Goal: Task Accomplishment & Management: Use online tool/utility

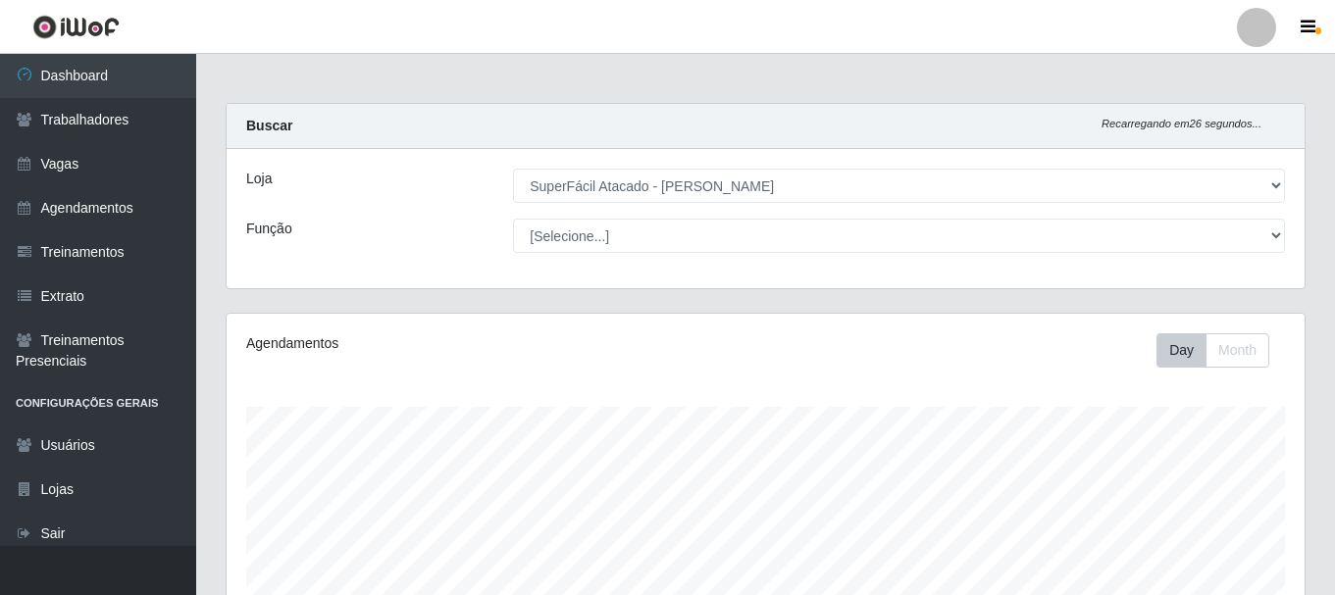
select select "399"
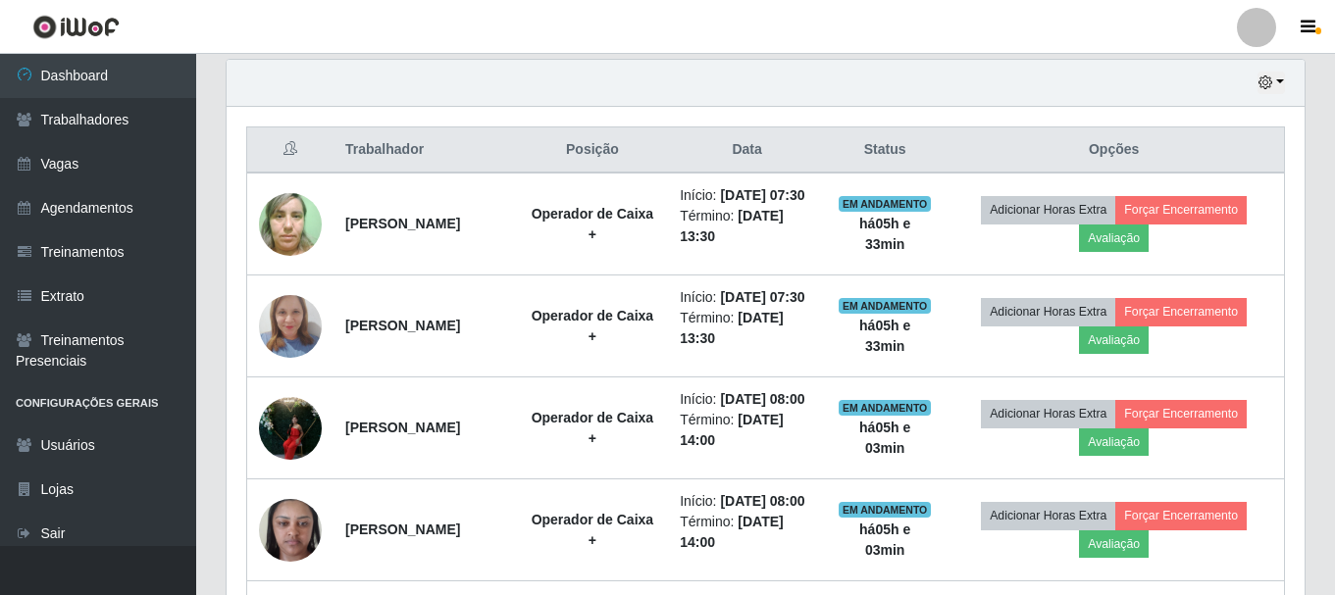
scroll to position [687, 0]
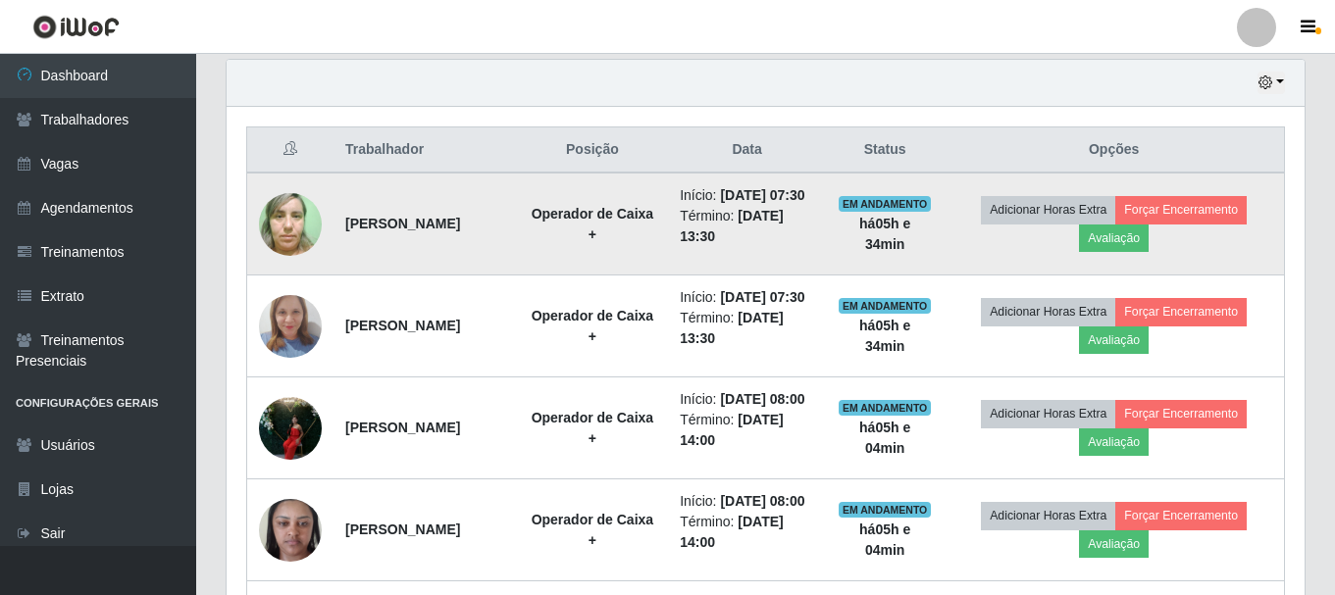
click at [297, 246] on img at bounding box center [290, 223] width 63 height 83
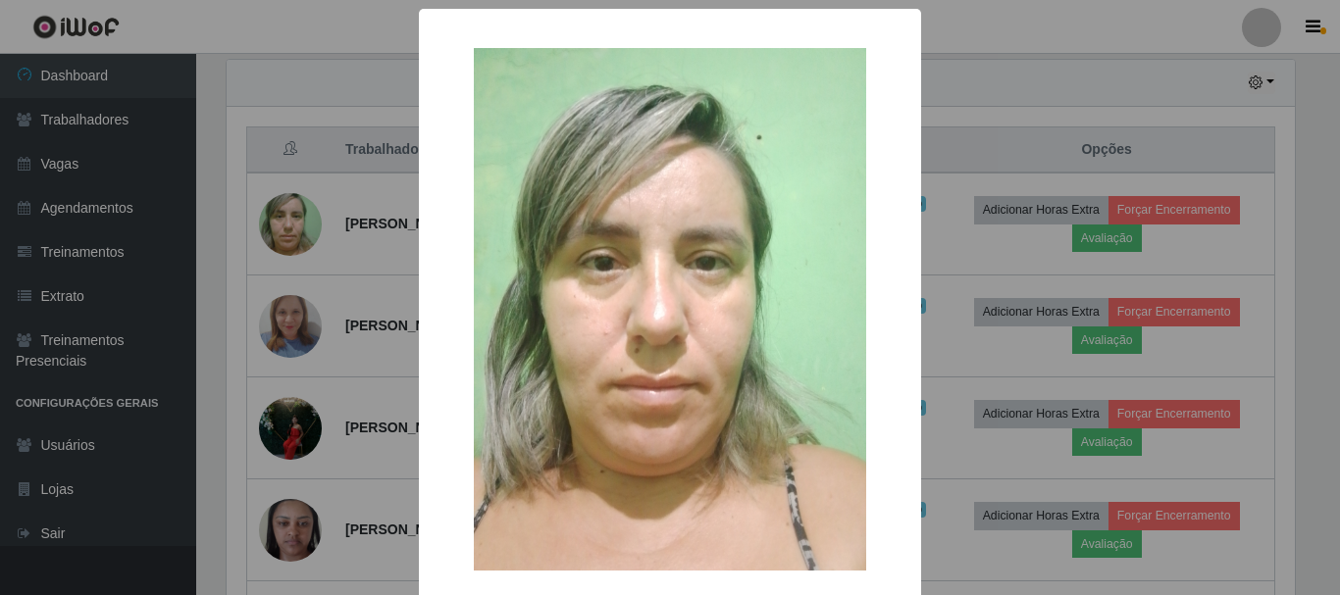
click at [1072, 320] on div "× OK Cancel" at bounding box center [670, 297] width 1340 height 595
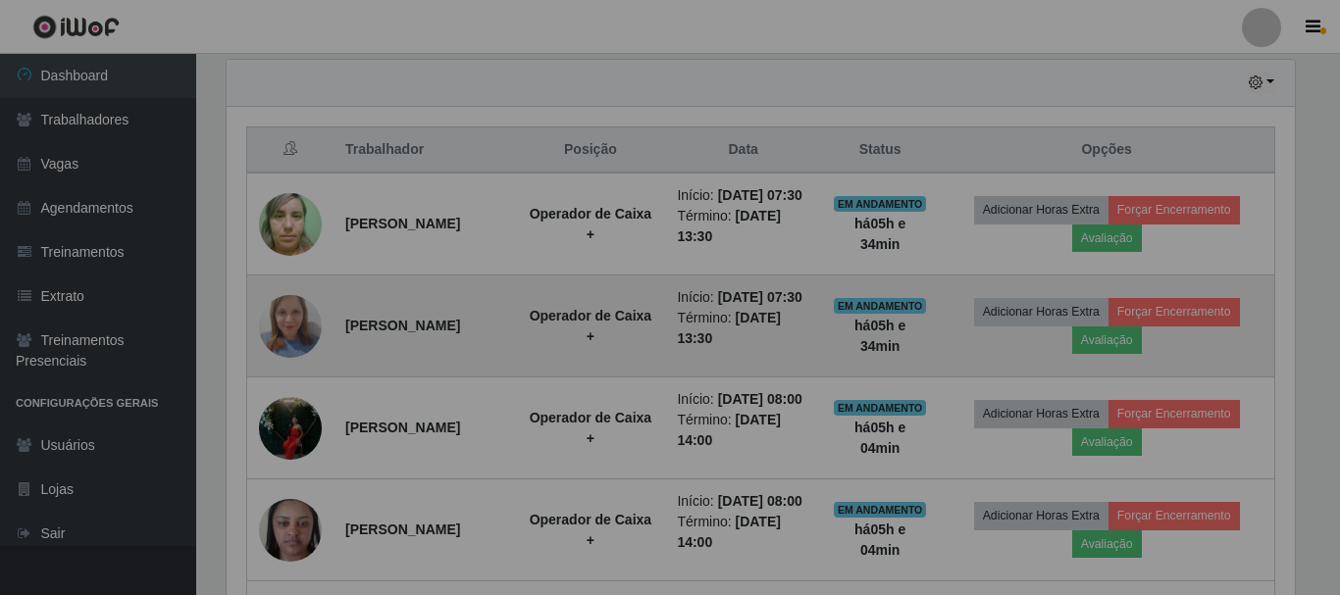
scroll to position [407, 1078]
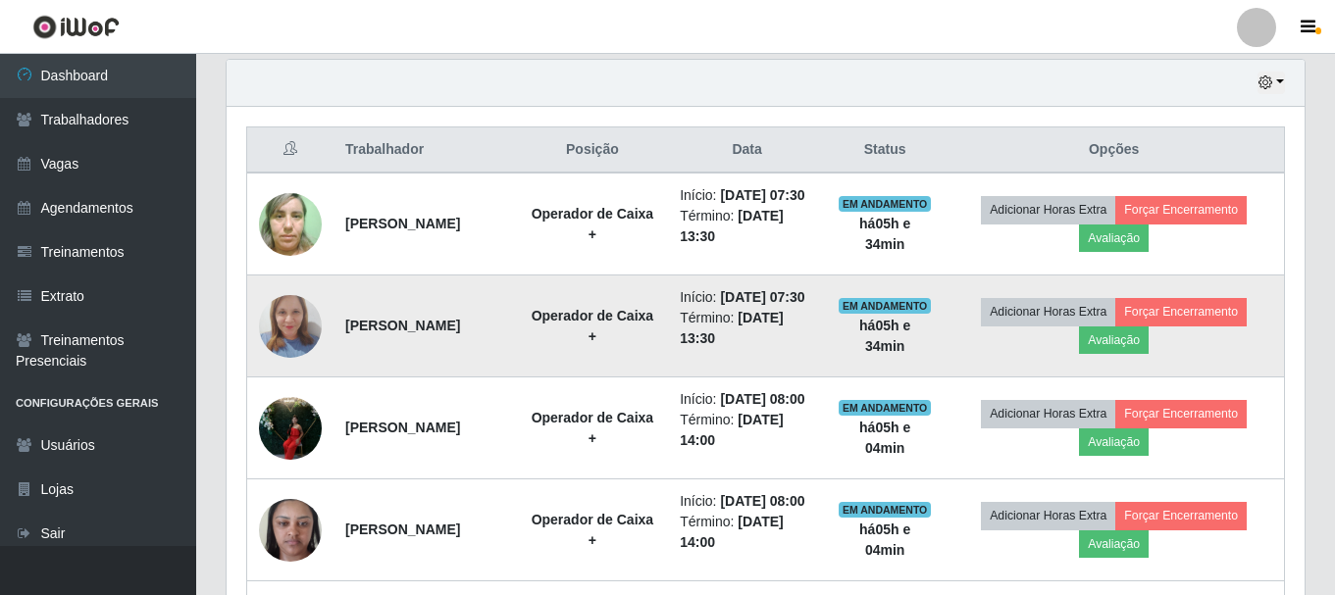
click at [281, 361] on img at bounding box center [290, 325] width 63 height 83
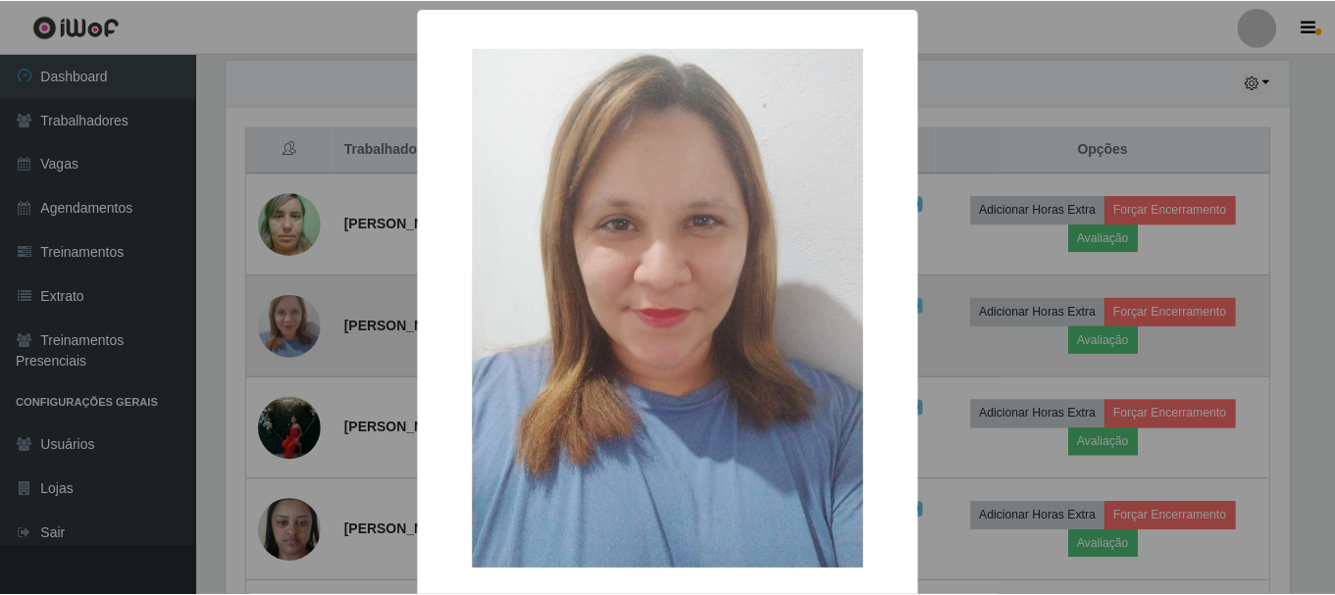
scroll to position [407, 1068]
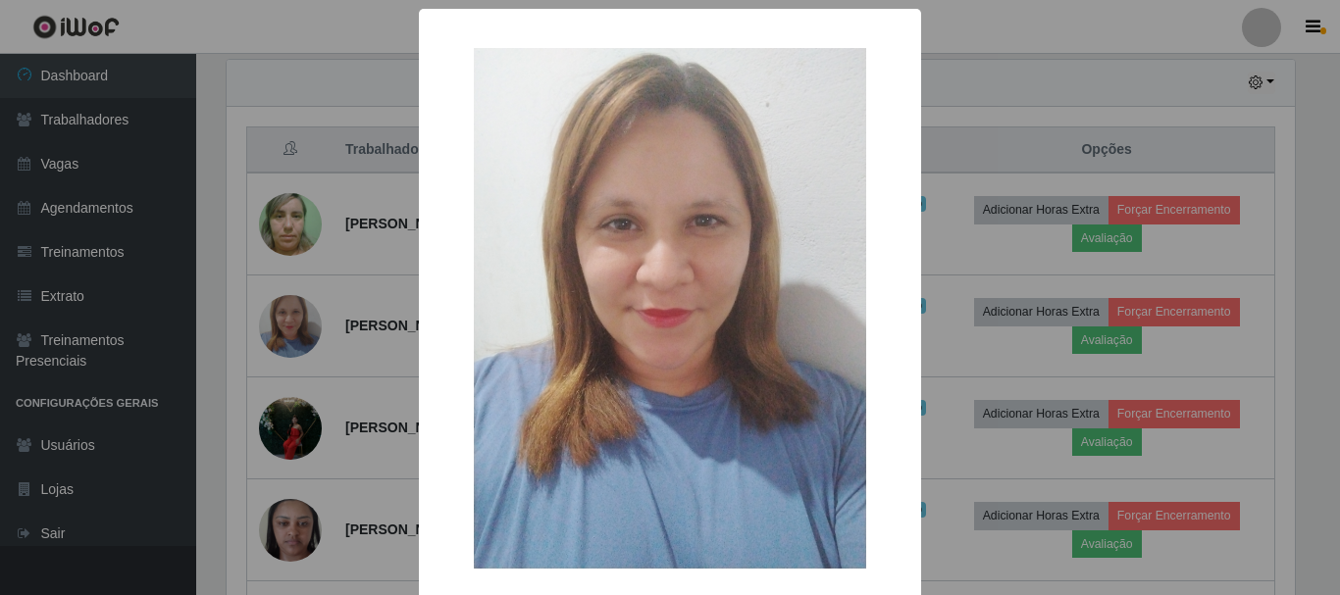
click at [292, 338] on div "× OK Cancel" at bounding box center [670, 297] width 1340 height 595
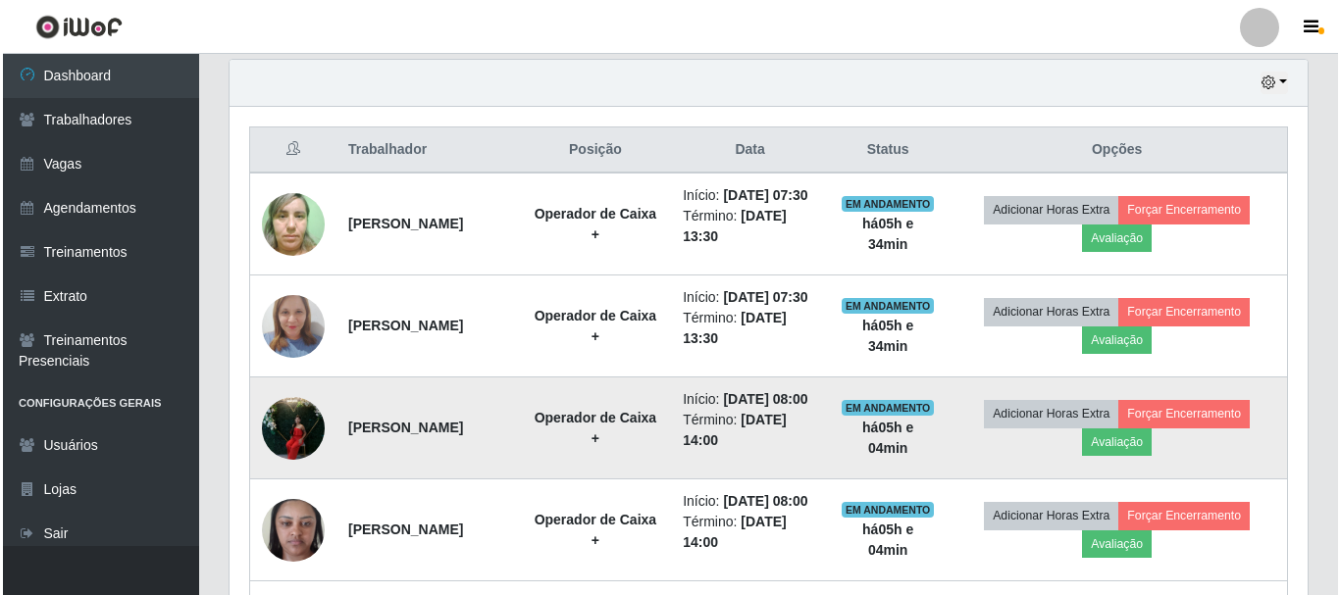
scroll to position [589, 0]
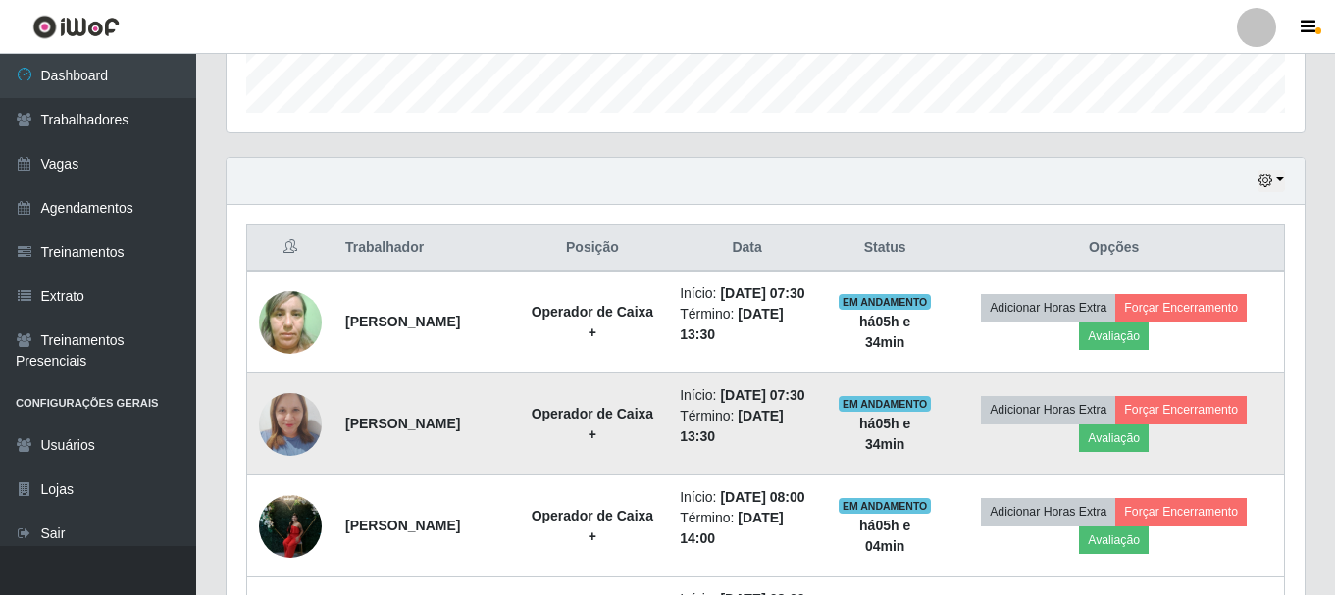
click at [282, 466] on img at bounding box center [290, 424] width 63 height 83
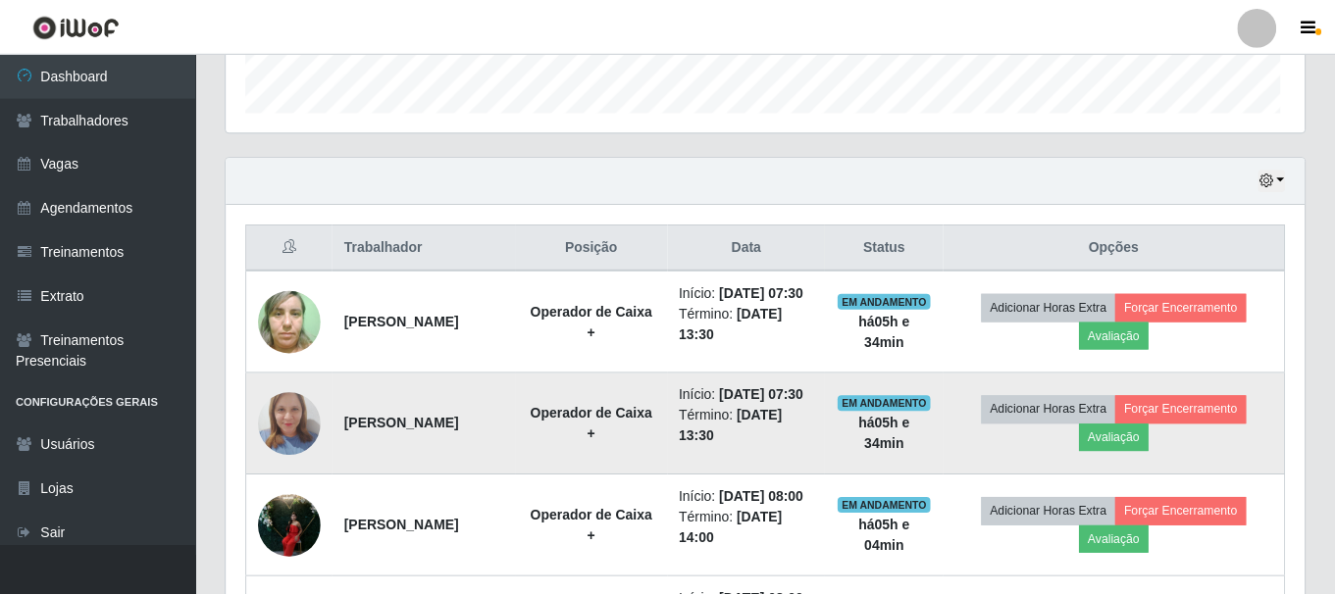
scroll to position [407, 1068]
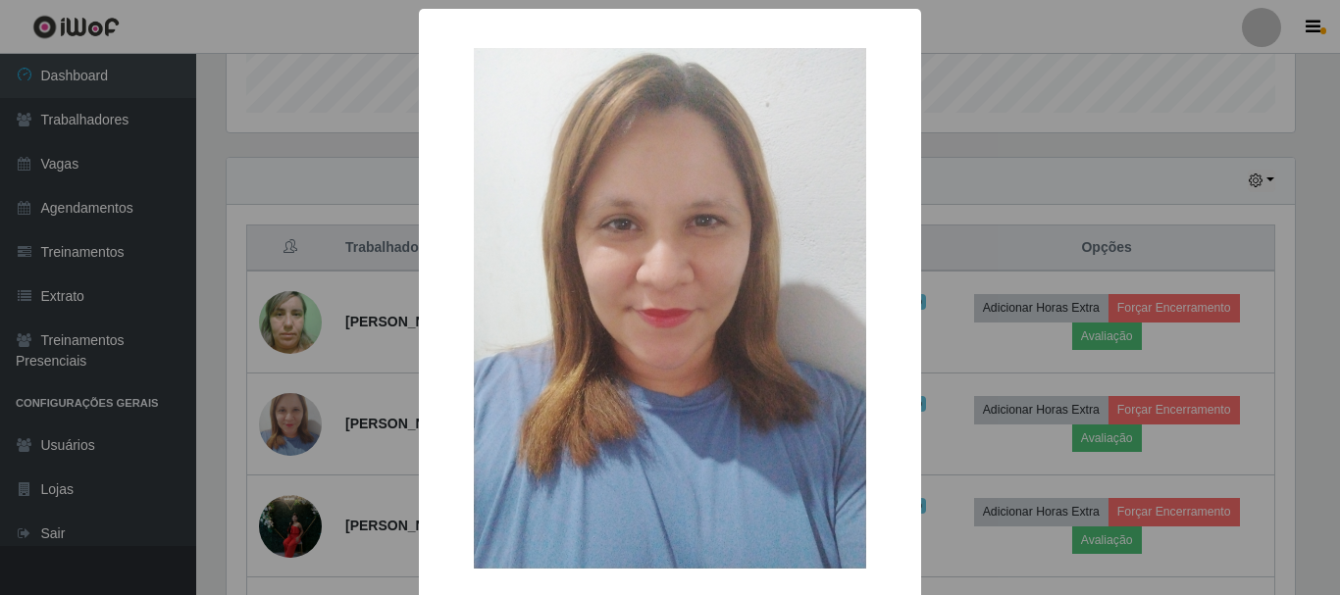
click at [324, 441] on div "× OK Cancel" at bounding box center [670, 297] width 1340 height 595
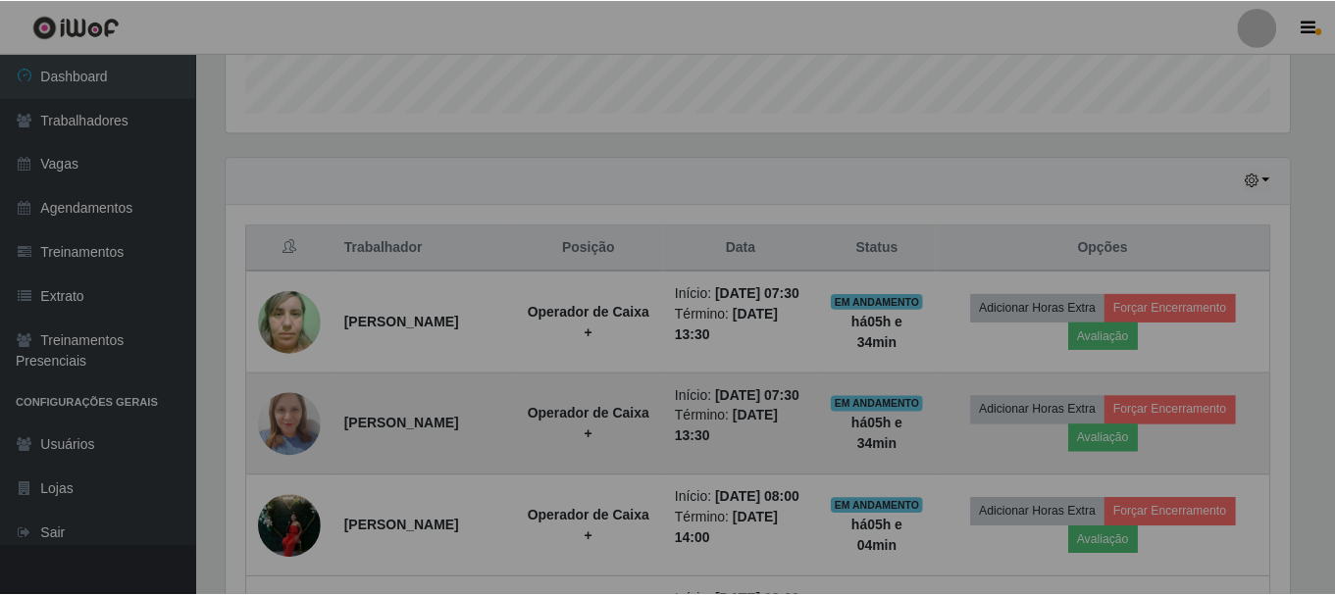
scroll to position [407, 1078]
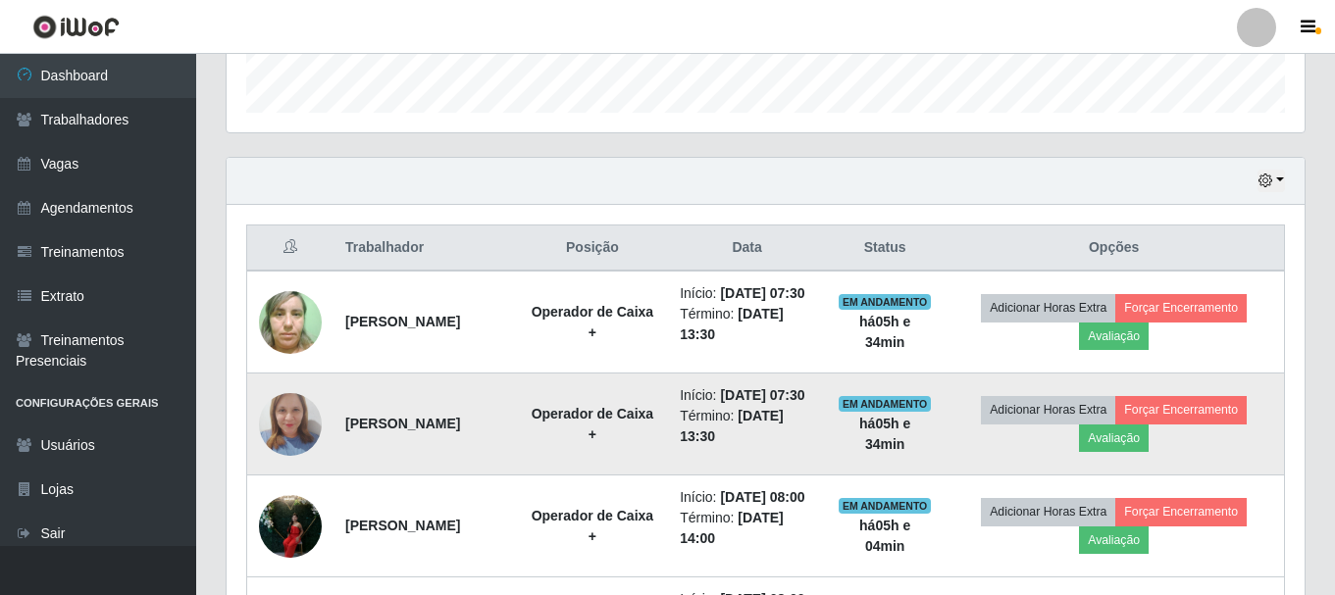
click at [294, 449] on img at bounding box center [290, 424] width 63 height 83
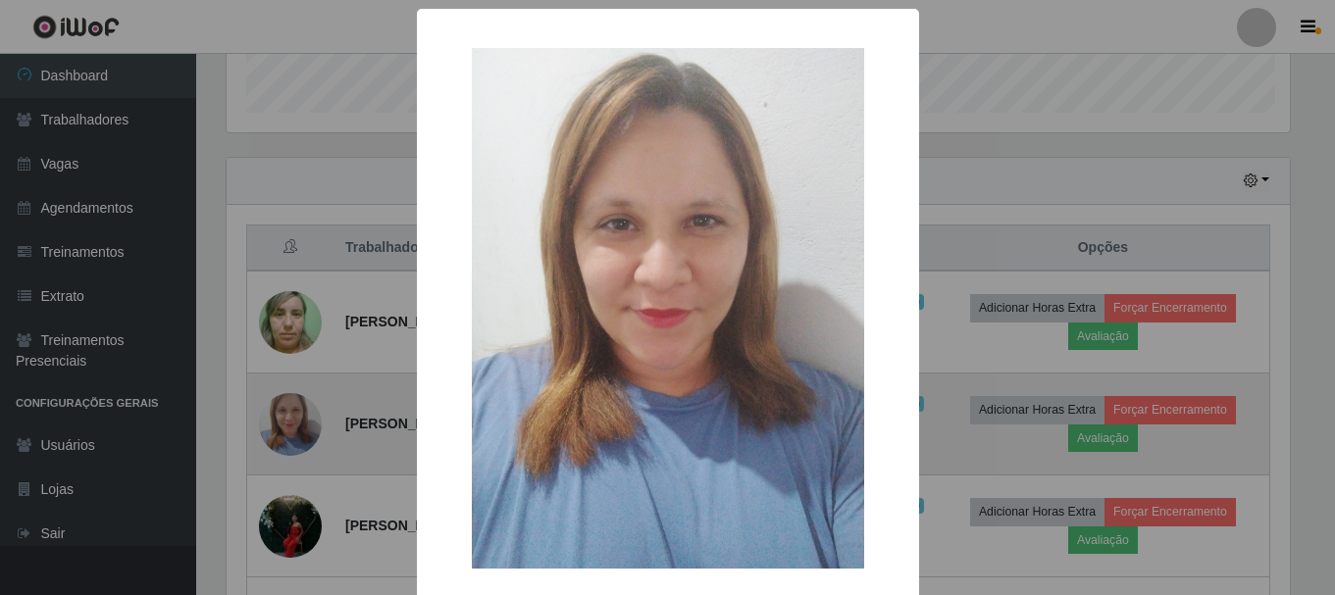
scroll to position [407, 1068]
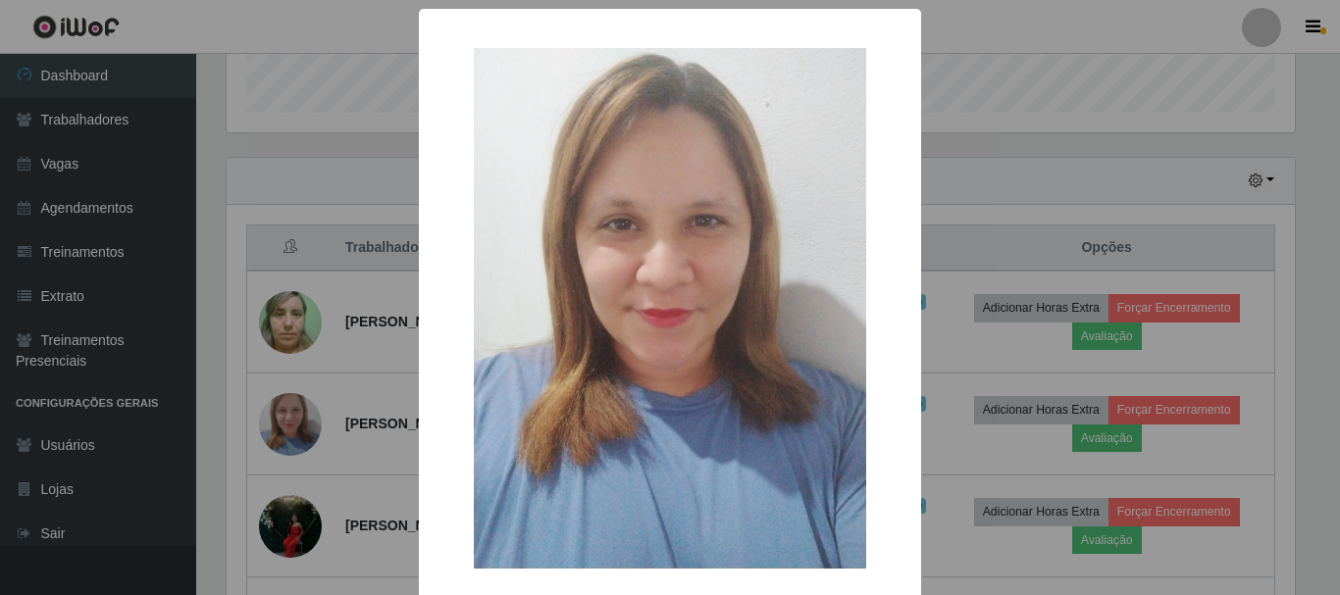
click at [320, 427] on div "× OK Cancel" at bounding box center [670, 297] width 1340 height 595
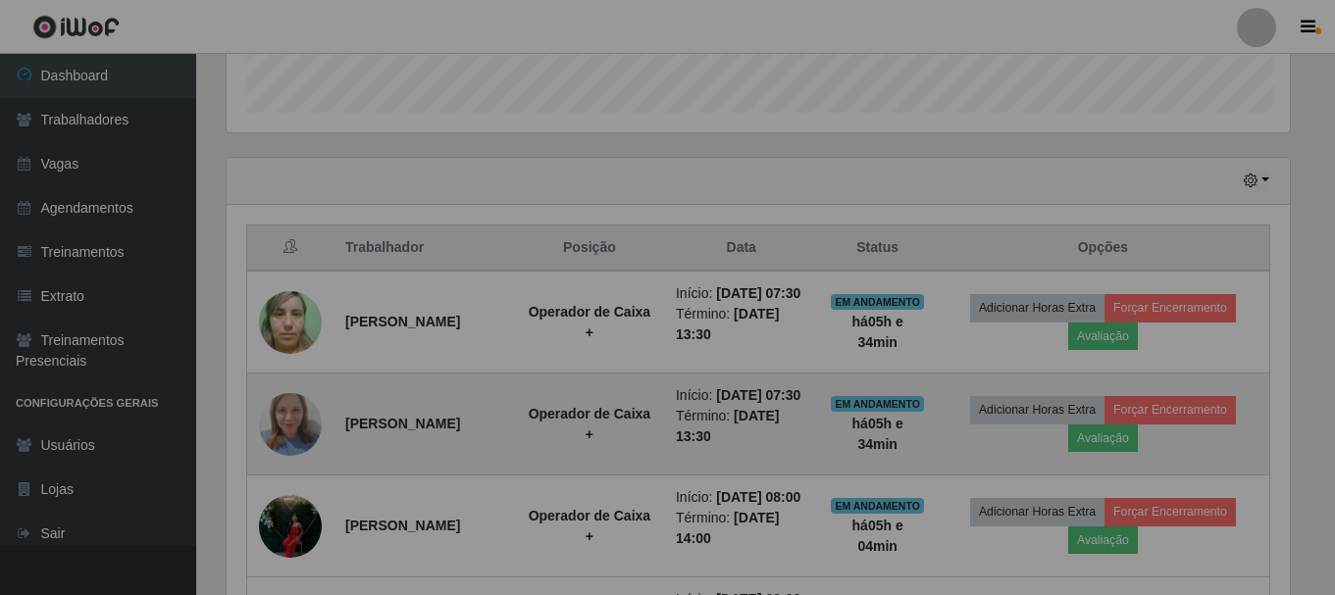
scroll to position [407, 1078]
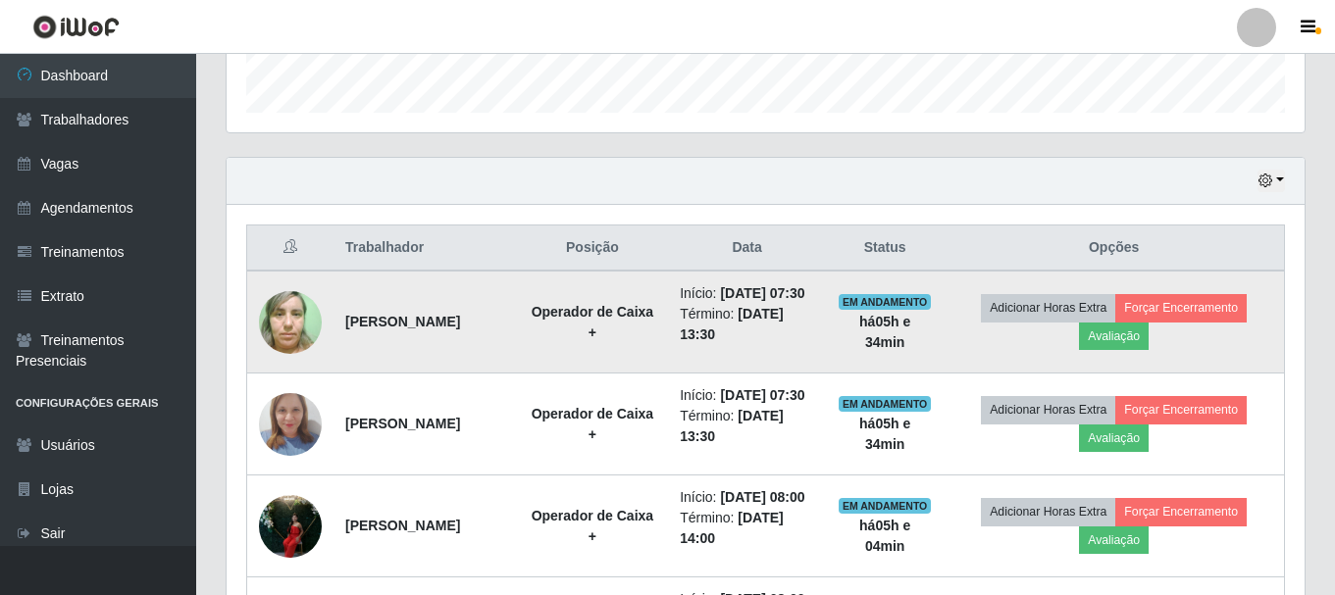
click at [288, 344] on img at bounding box center [290, 322] width 63 height 83
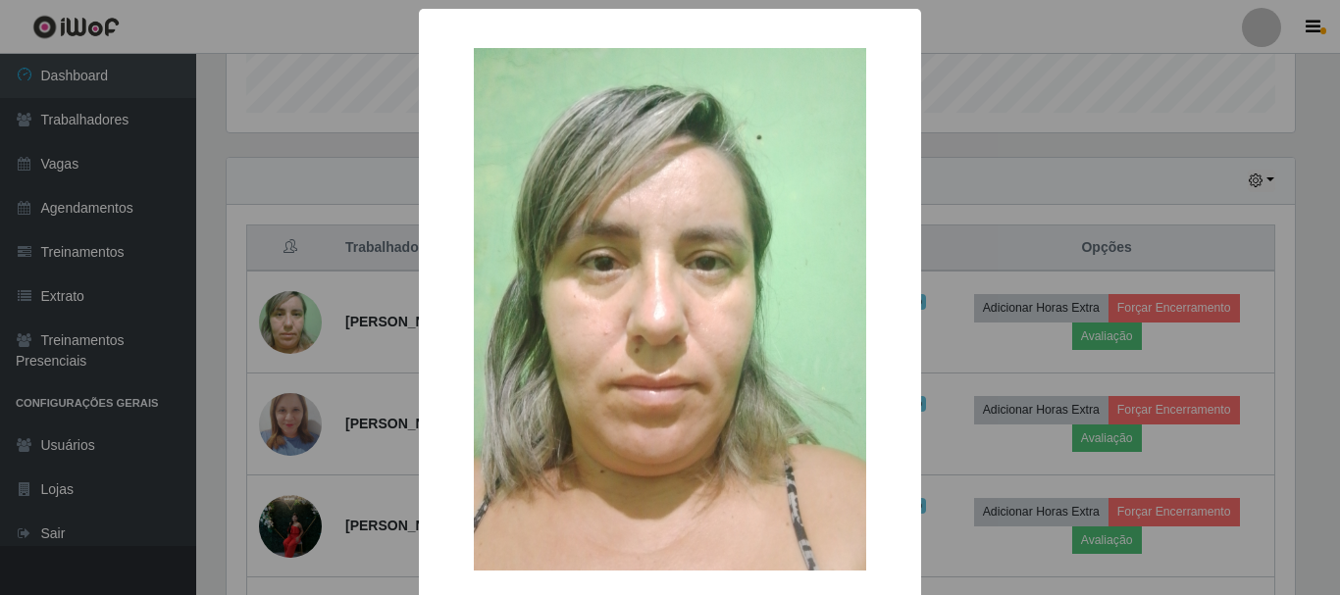
click at [355, 333] on div "× OK Cancel" at bounding box center [670, 297] width 1340 height 595
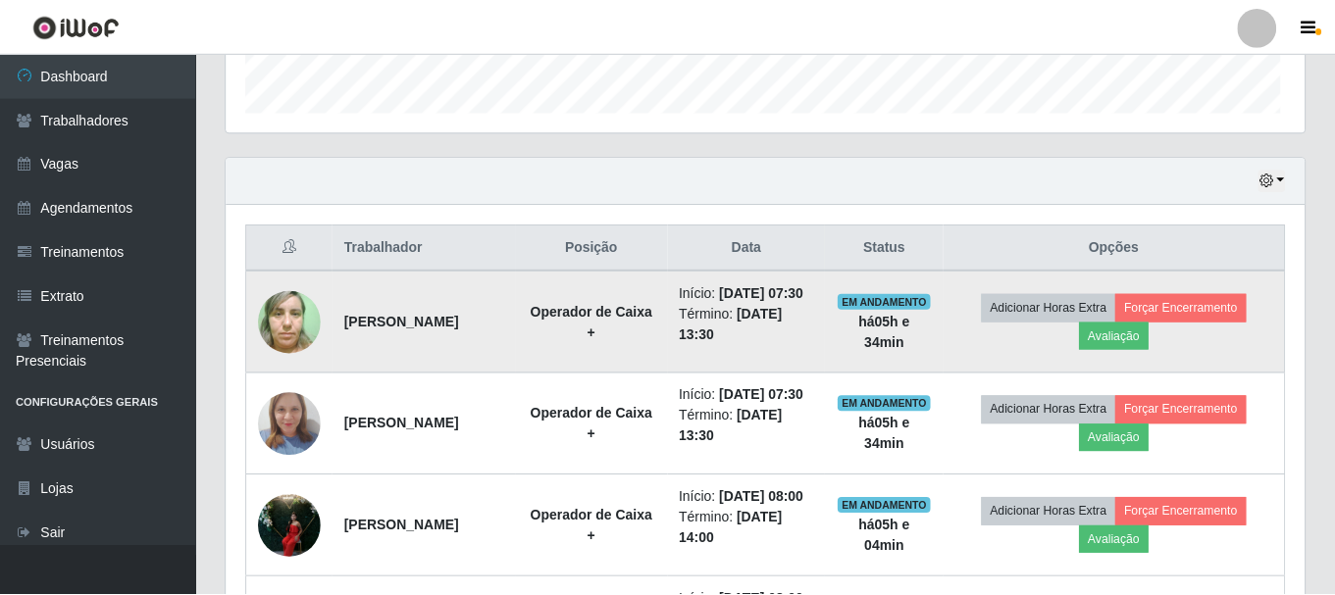
scroll to position [407, 1078]
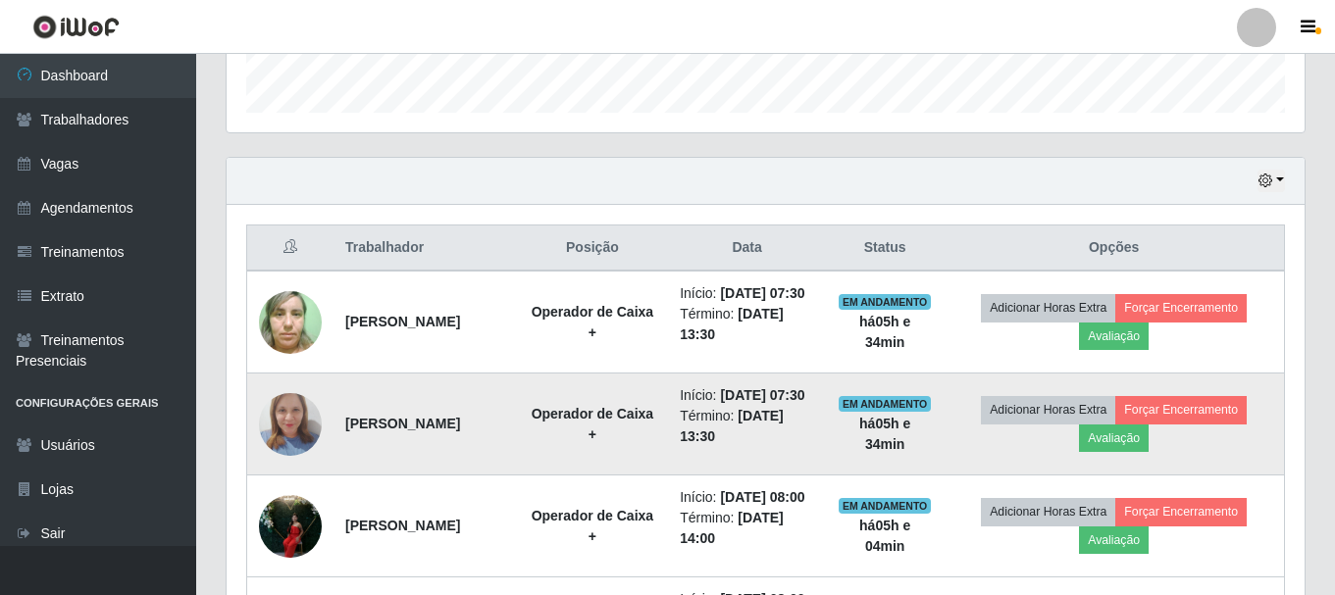
click at [301, 455] on img at bounding box center [290, 424] width 63 height 83
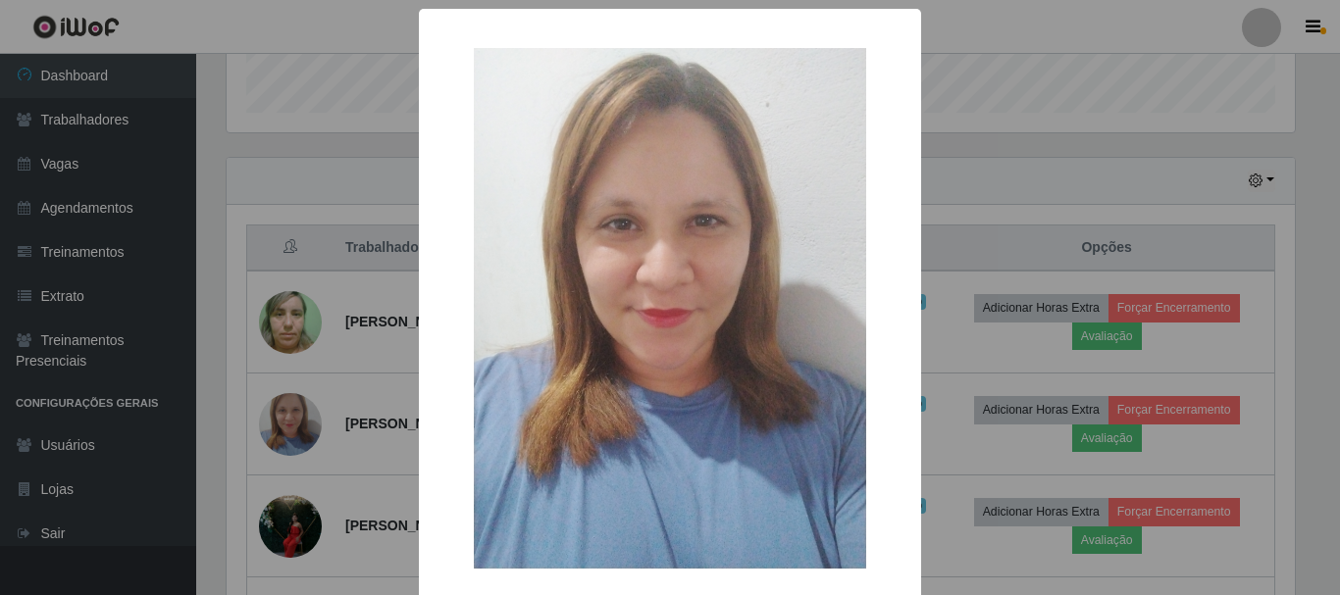
click at [894, 27] on div "× OK Cancel" at bounding box center [670, 347] width 502 height 676
click at [1170, 100] on div "× OK Cancel" at bounding box center [670, 297] width 1340 height 595
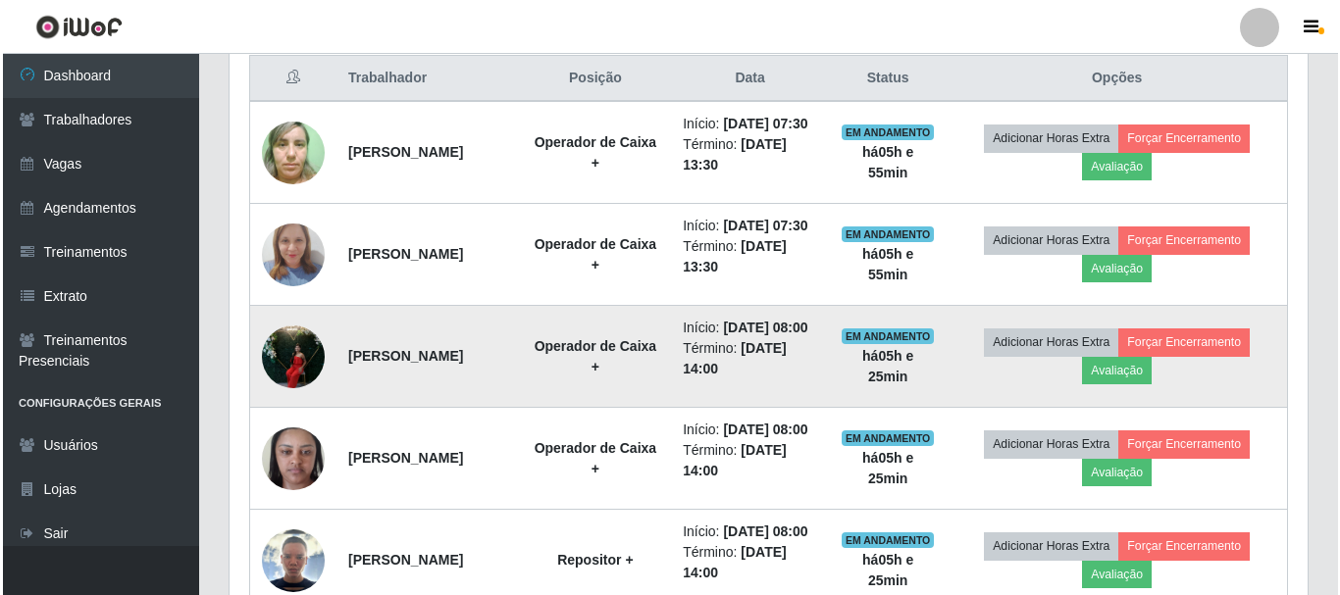
scroll to position [785, 0]
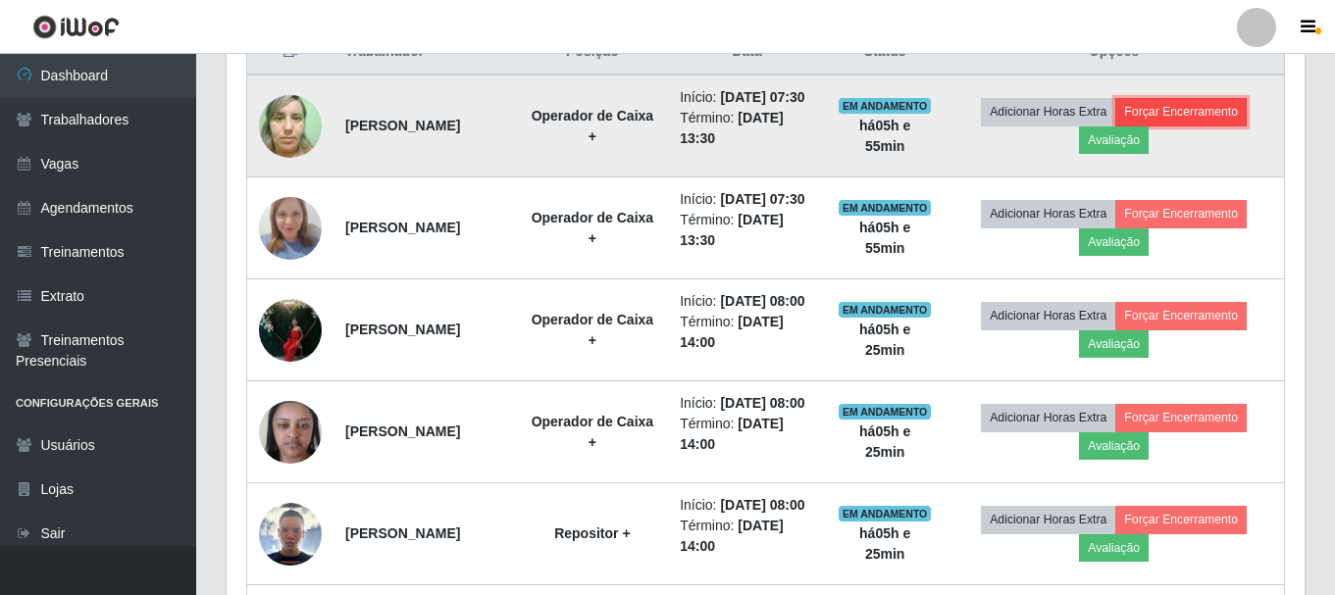
click at [1205, 126] on button "Forçar Encerramento" at bounding box center [1180, 111] width 131 height 27
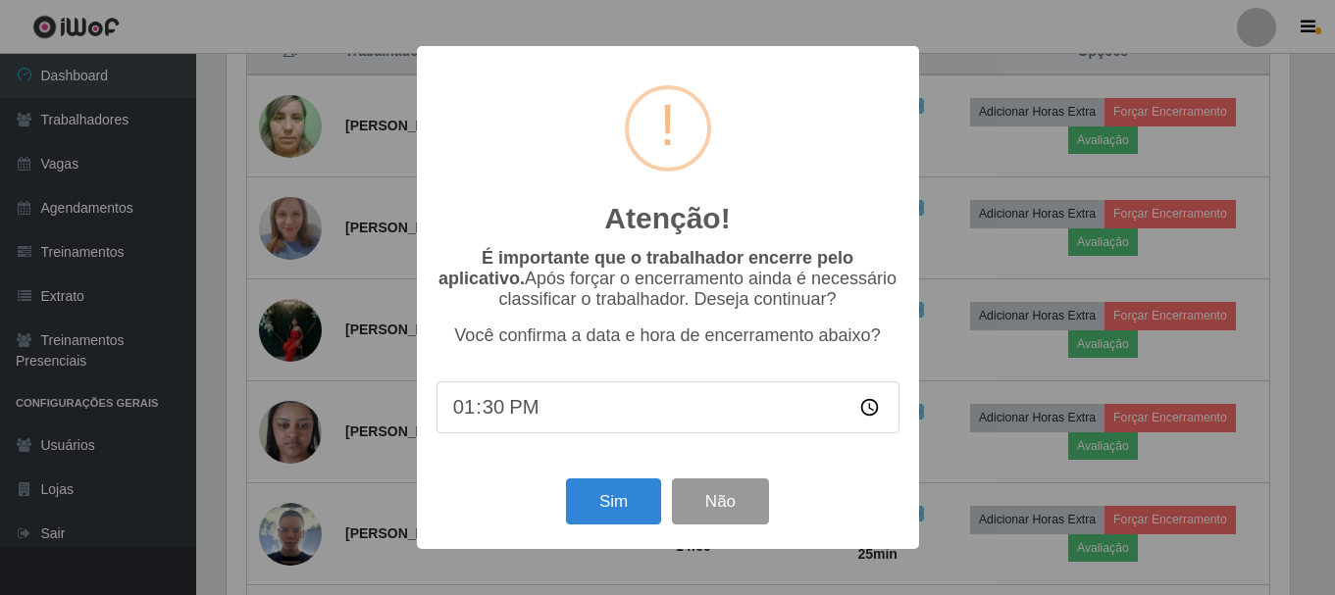
scroll to position [407, 1068]
click at [622, 503] on button "Sim" at bounding box center [615, 502] width 95 height 46
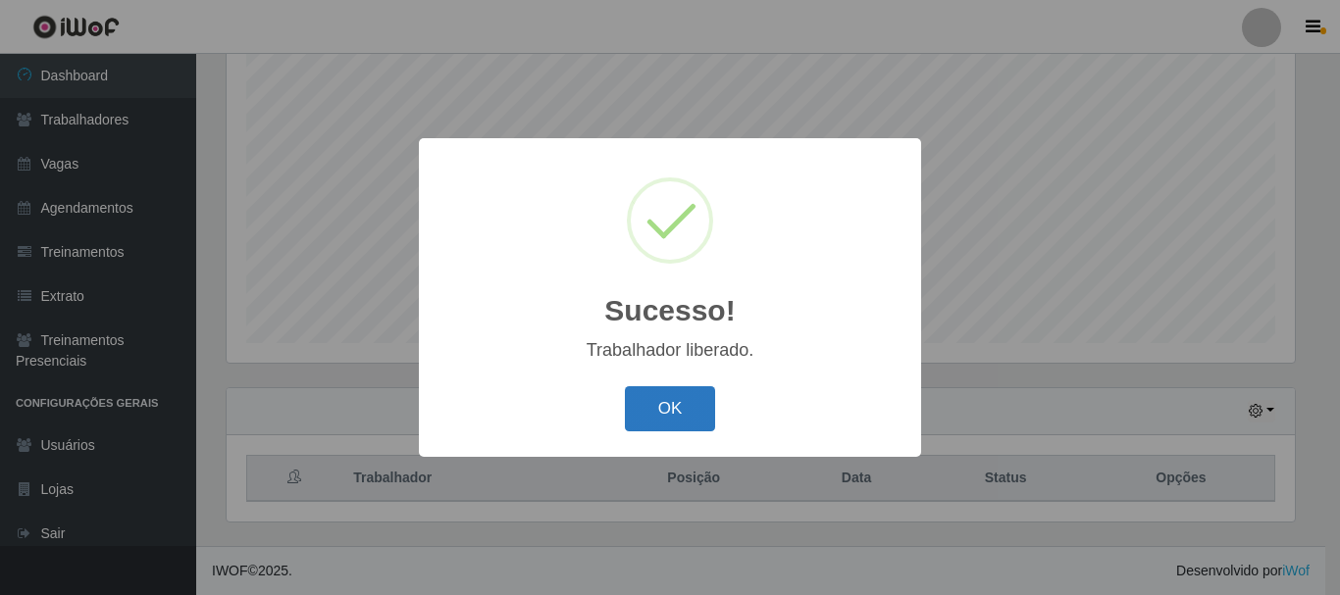
click at [647, 403] on button "OK" at bounding box center [670, 409] width 91 height 46
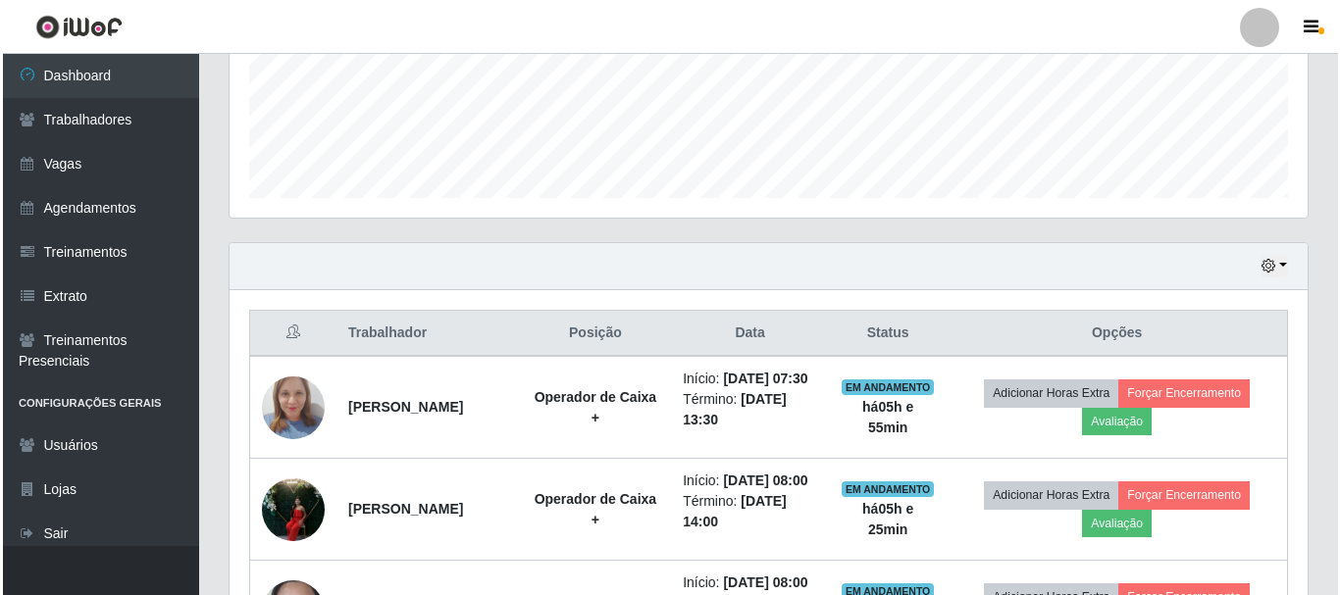
scroll to position [554, 0]
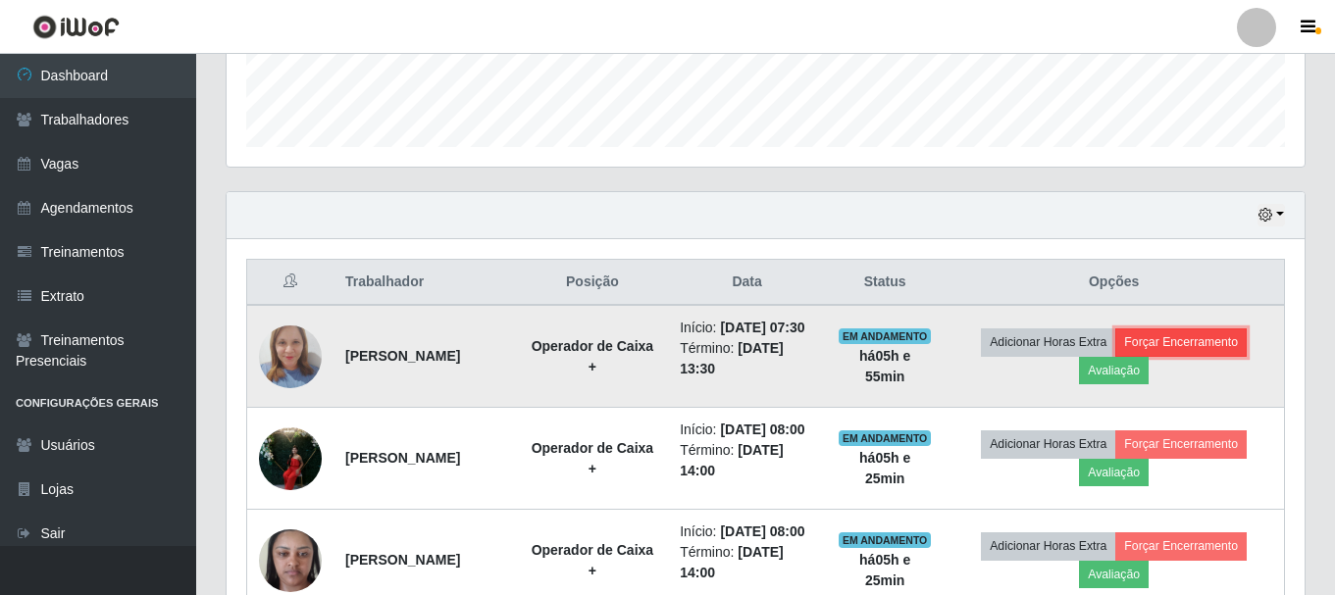
click at [1237, 350] on button "Forçar Encerramento" at bounding box center [1180, 342] width 131 height 27
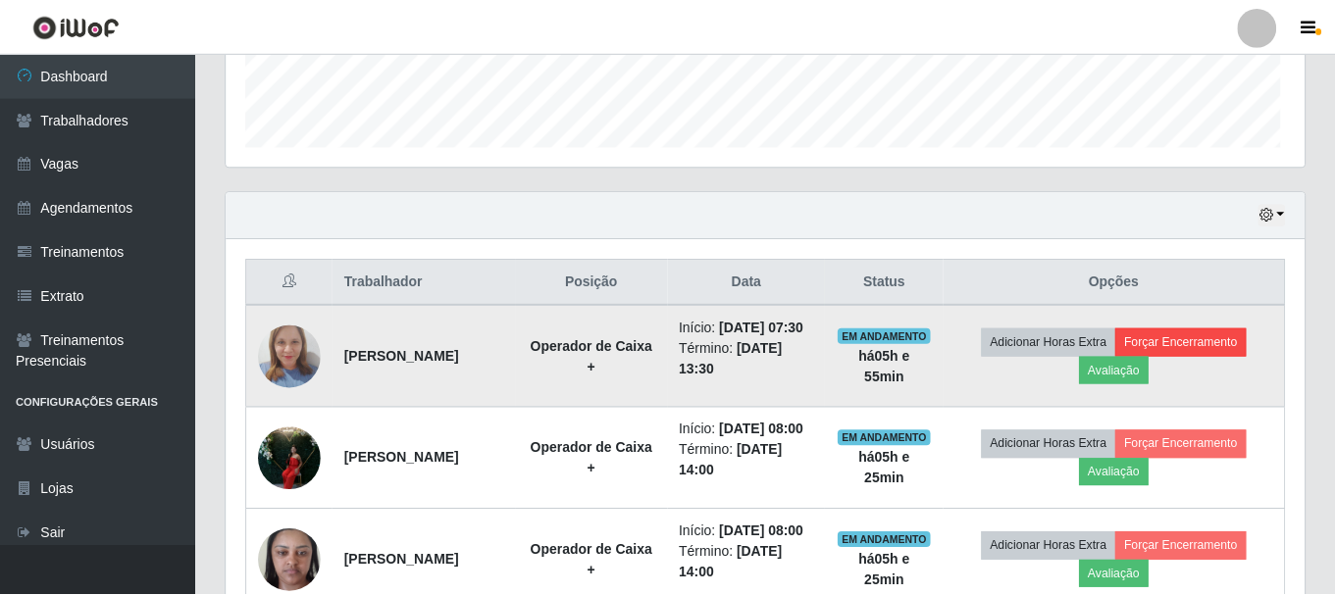
scroll to position [407, 1068]
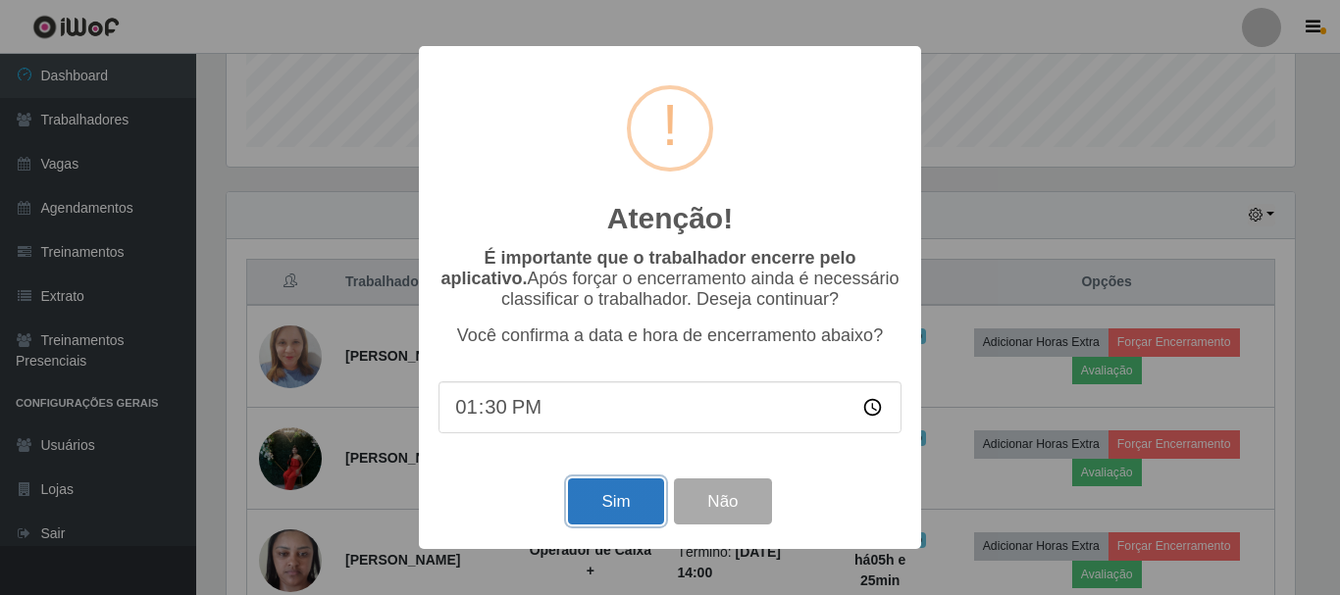
click at [627, 506] on button "Sim" at bounding box center [615, 502] width 95 height 46
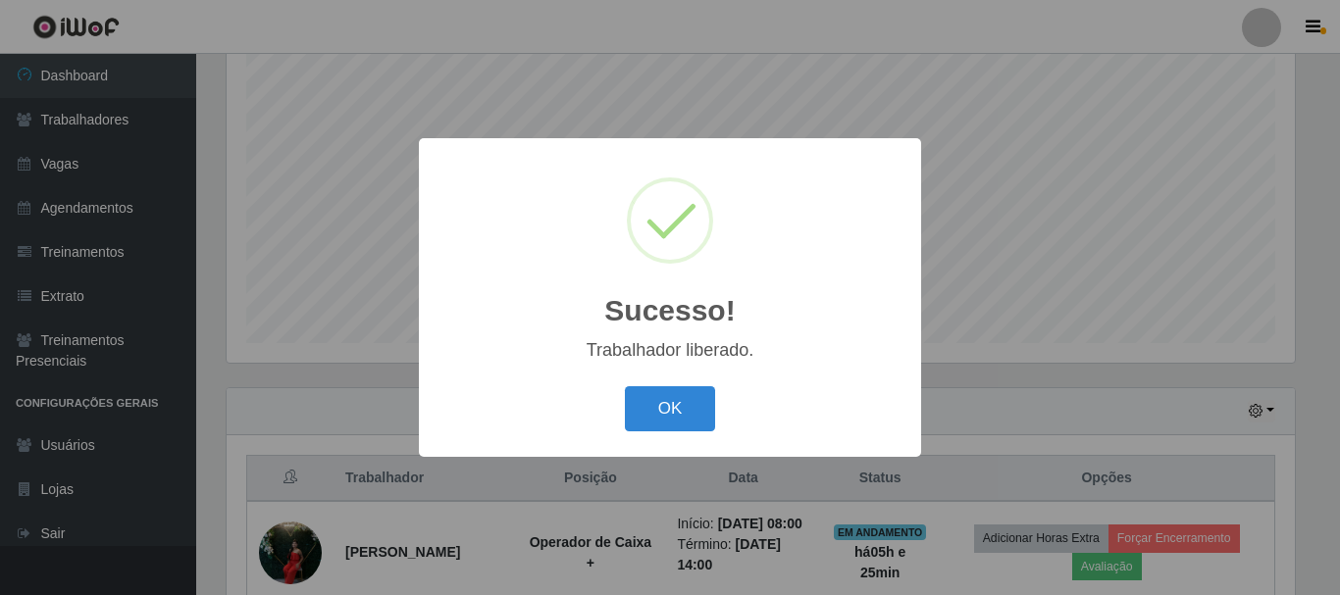
drag, startPoint x: 667, startPoint y: 414, endPoint x: 1005, endPoint y: 400, distance: 338.7
click at [669, 414] on button "OK" at bounding box center [670, 409] width 91 height 46
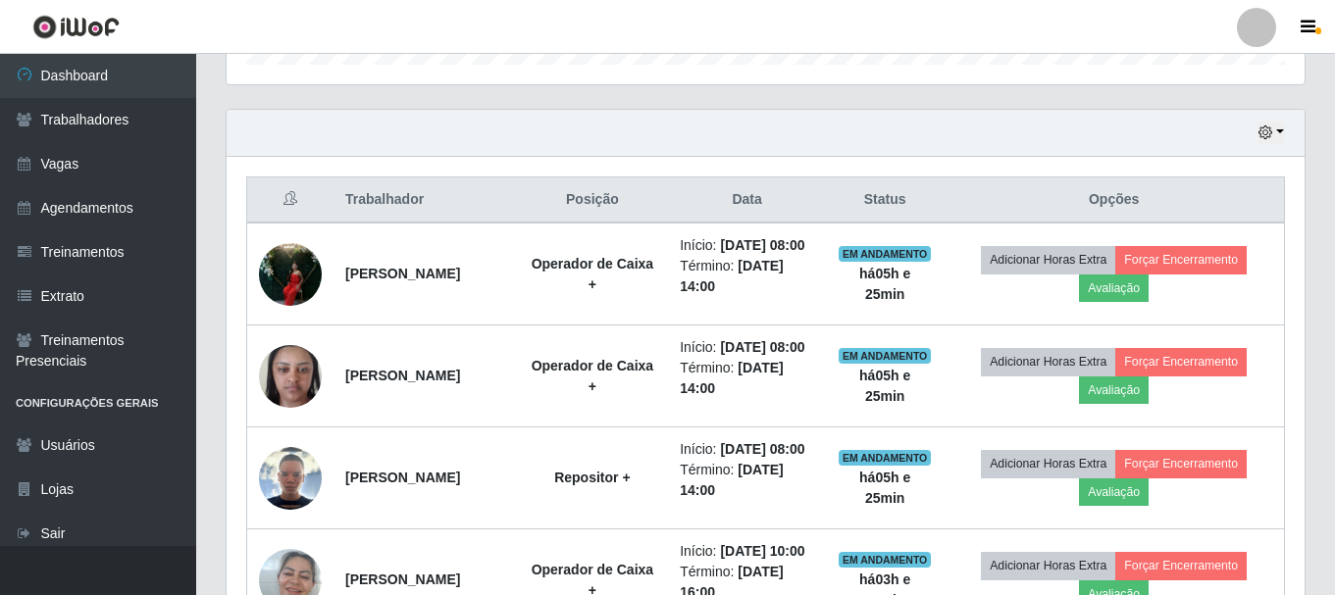
scroll to position [652, 0]
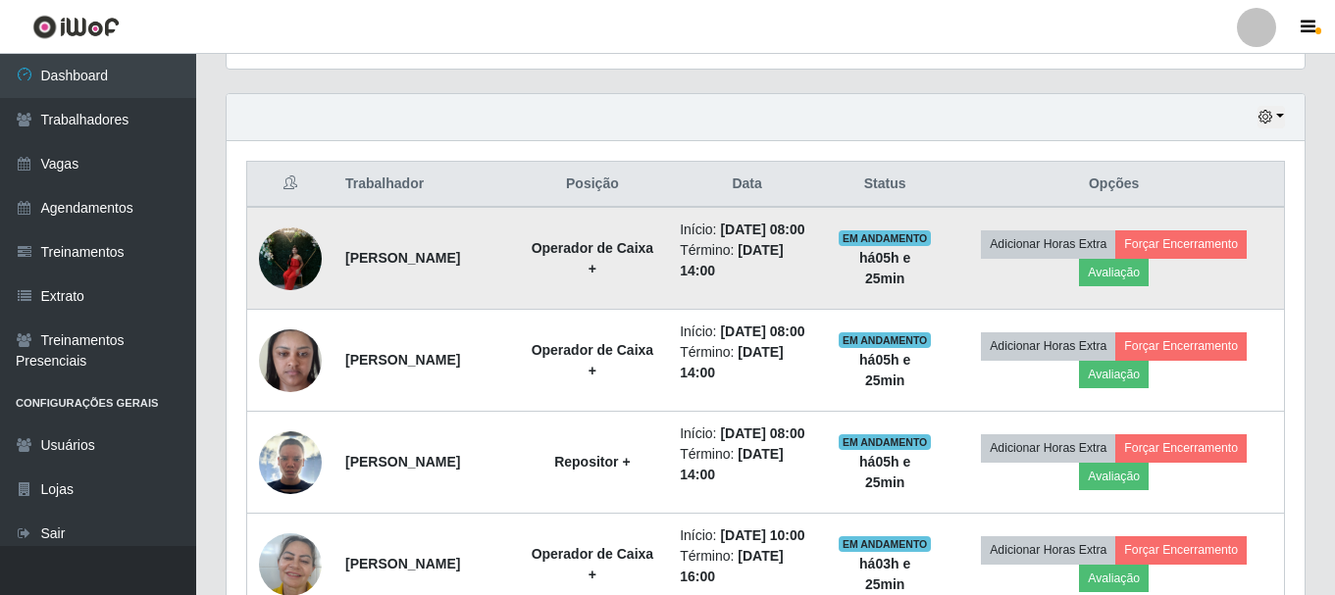
click at [290, 251] on img at bounding box center [290, 258] width 63 height 83
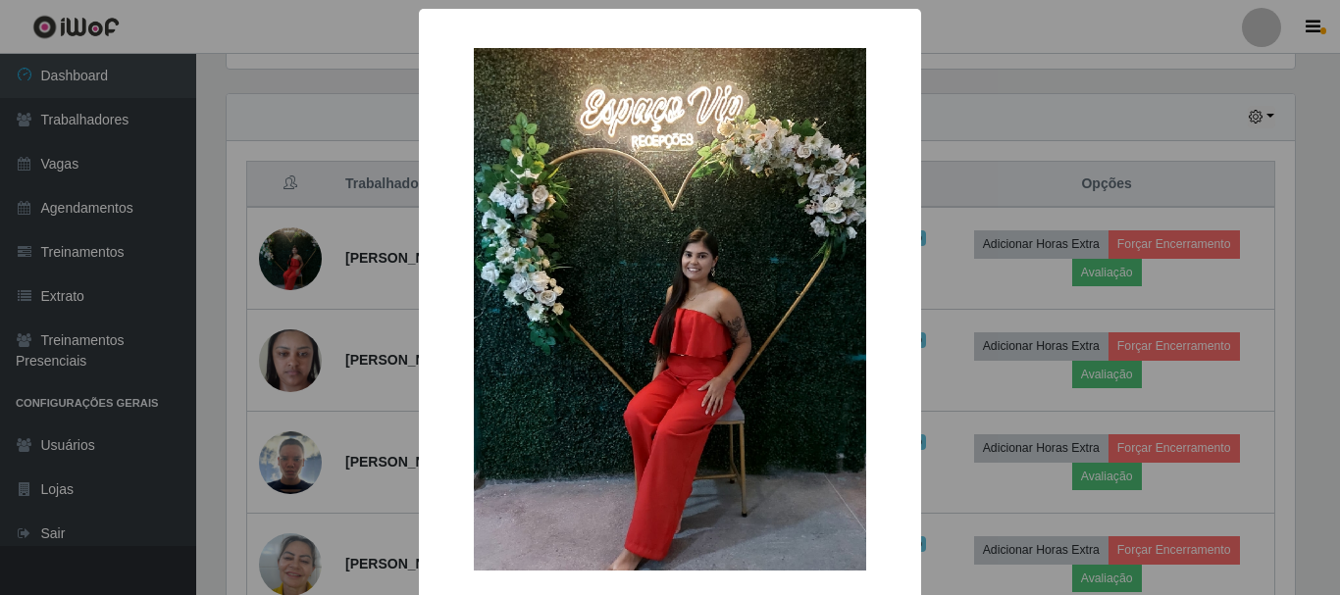
click at [968, 92] on div "× OK Cancel" at bounding box center [670, 297] width 1340 height 595
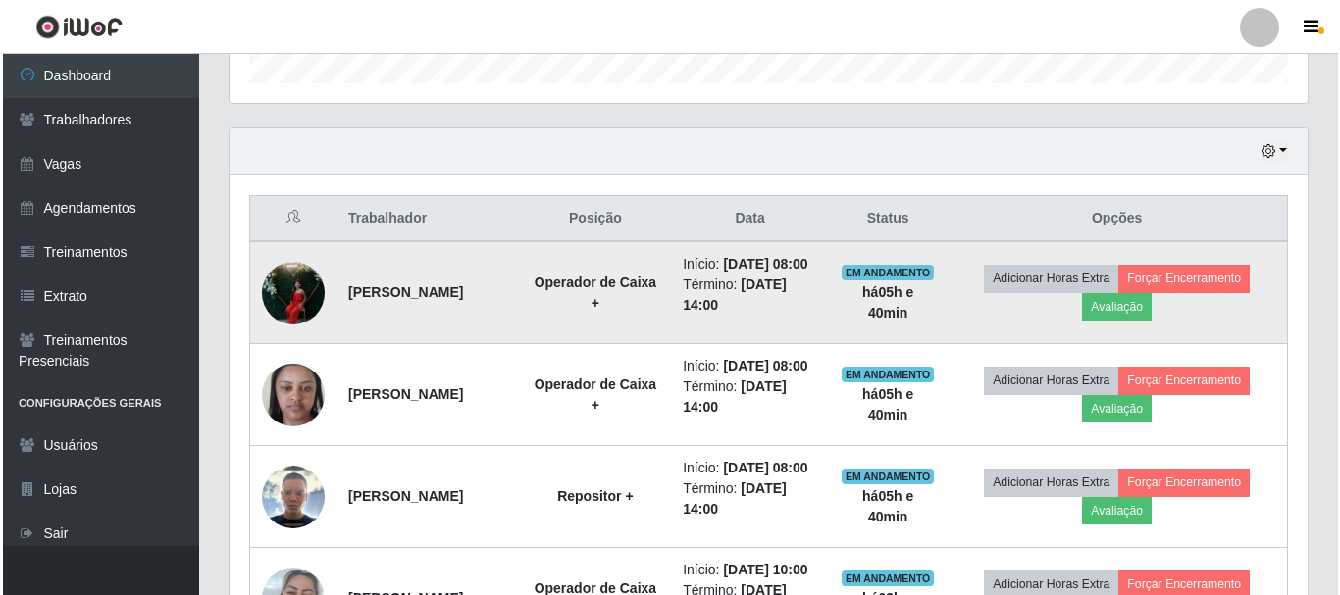
scroll to position [652, 0]
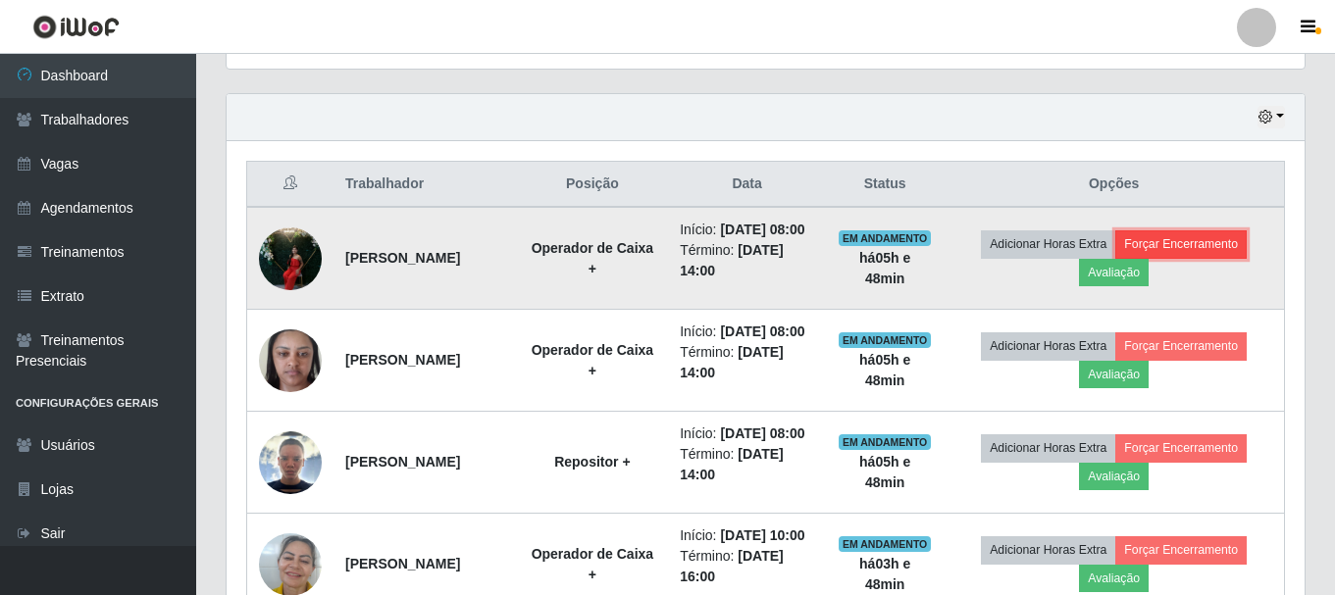
click at [1191, 254] on button "Forçar Encerramento" at bounding box center [1180, 244] width 131 height 27
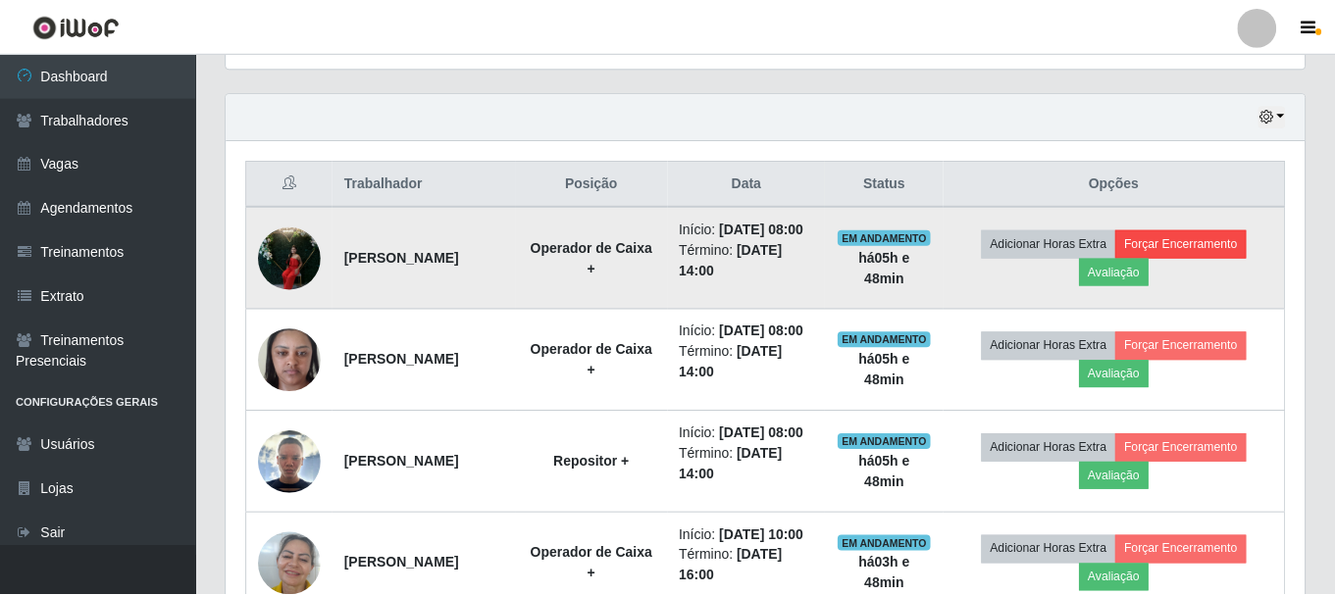
scroll to position [407, 1068]
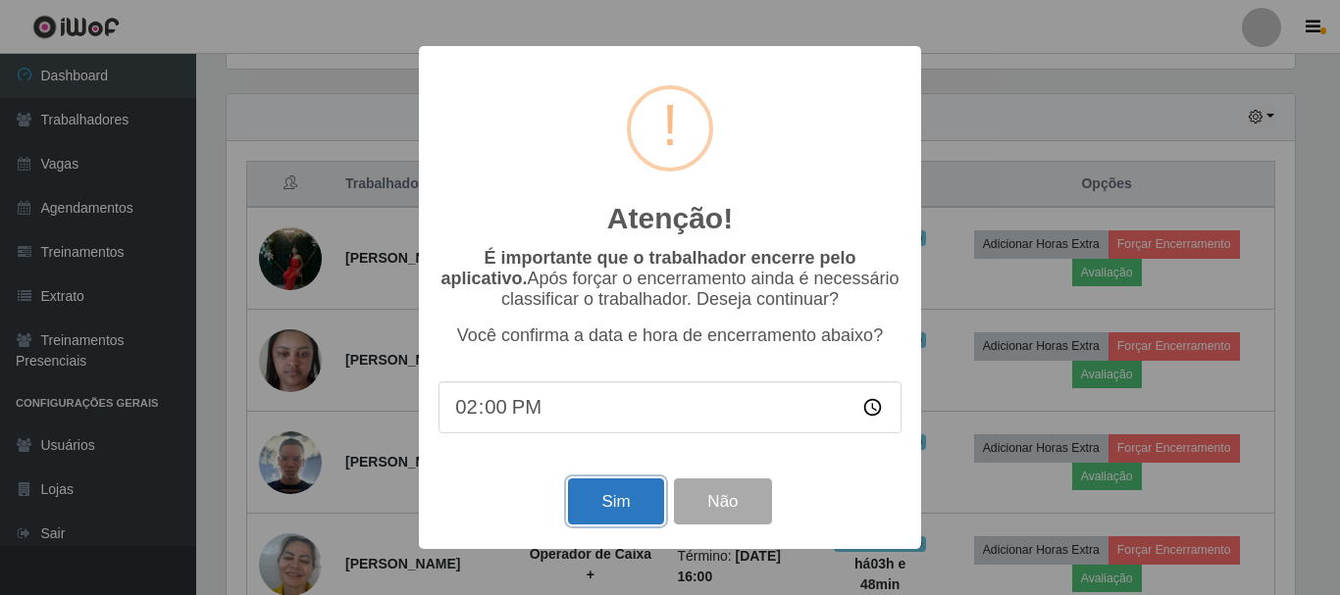
click at [609, 507] on button "Sim" at bounding box center [615, 502] width 95 height 46
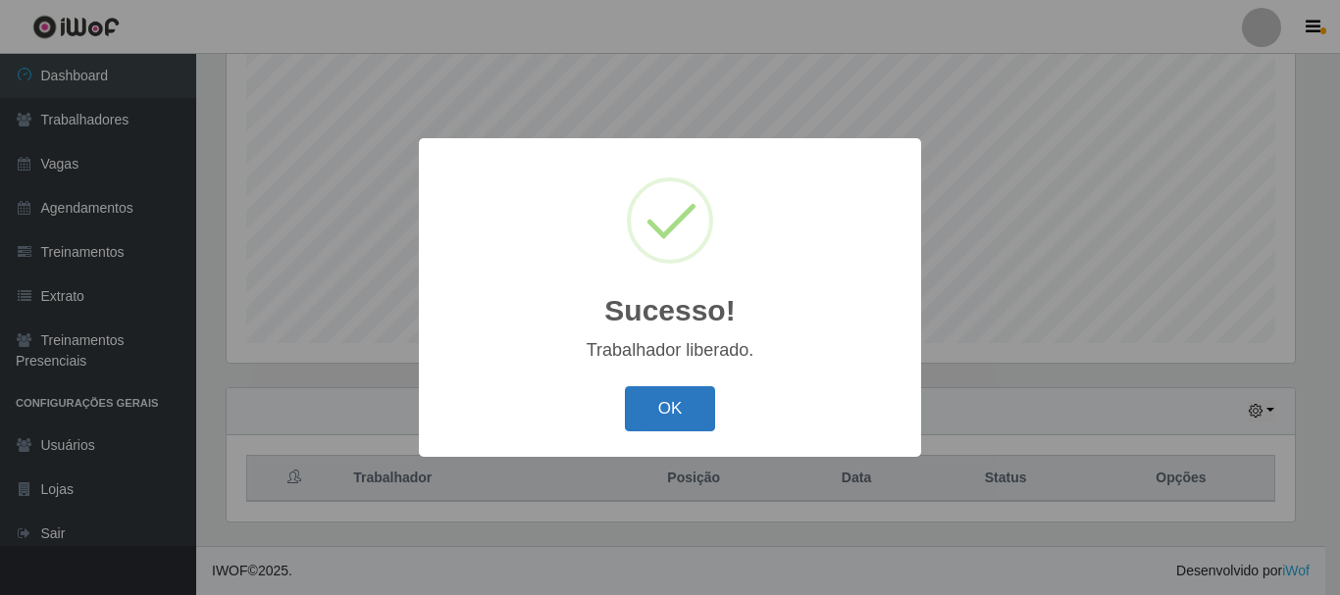
click at [653, 400] on button "OK" at bounding box center [670, 409] width 91 height 46
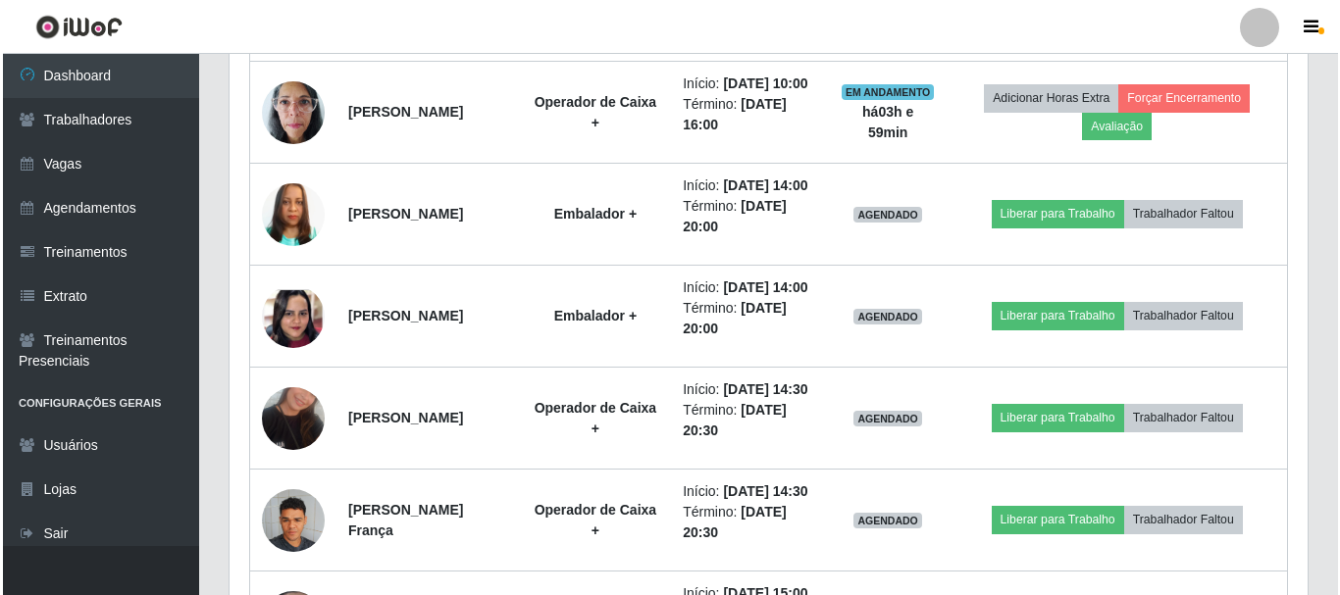
scroll to position [1241, 0]
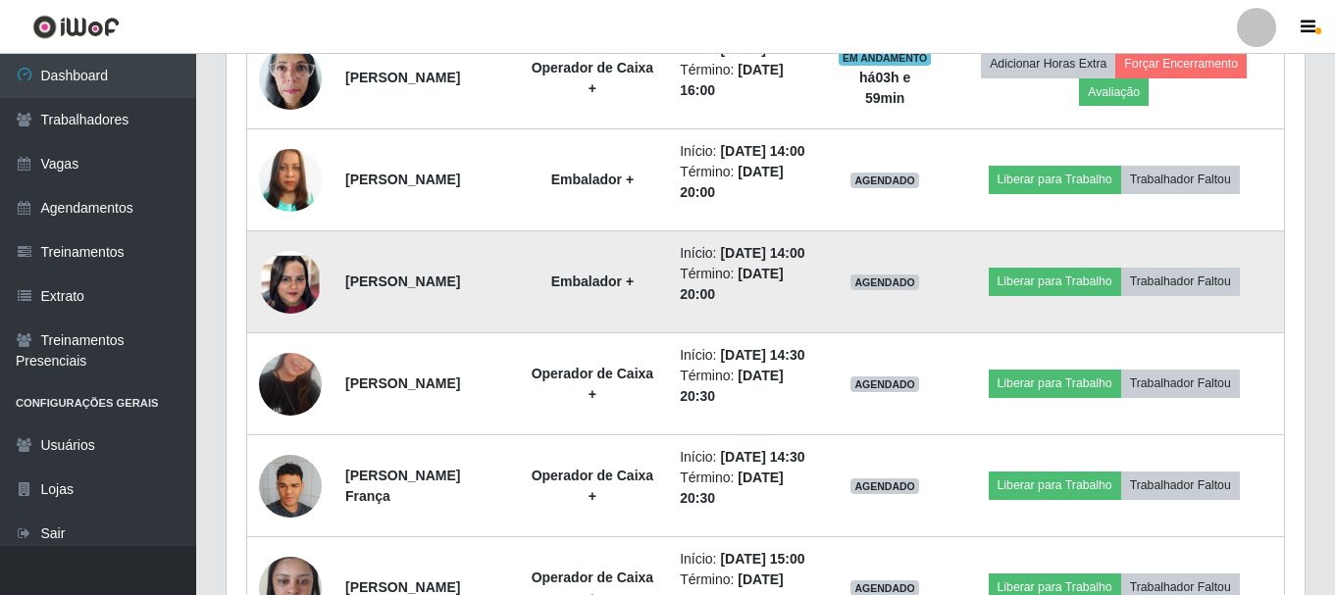
click at [291, 350] on img at bounding box center [290, 282] width 63 height 136
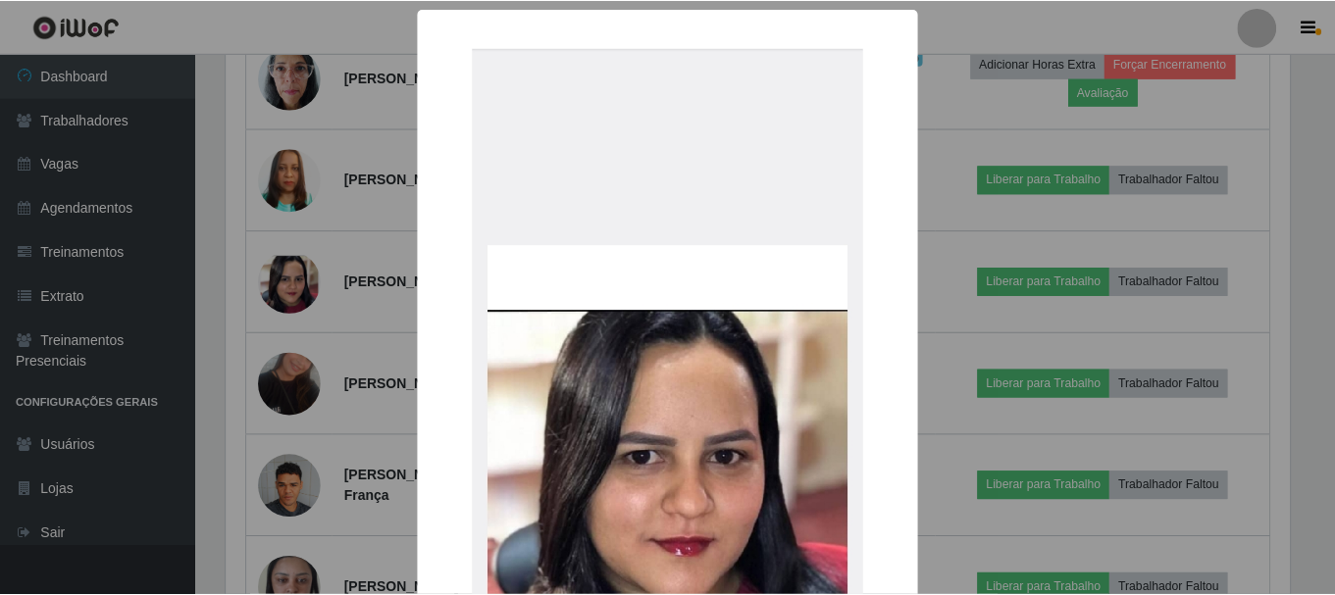
scroll to position [407, 1068]
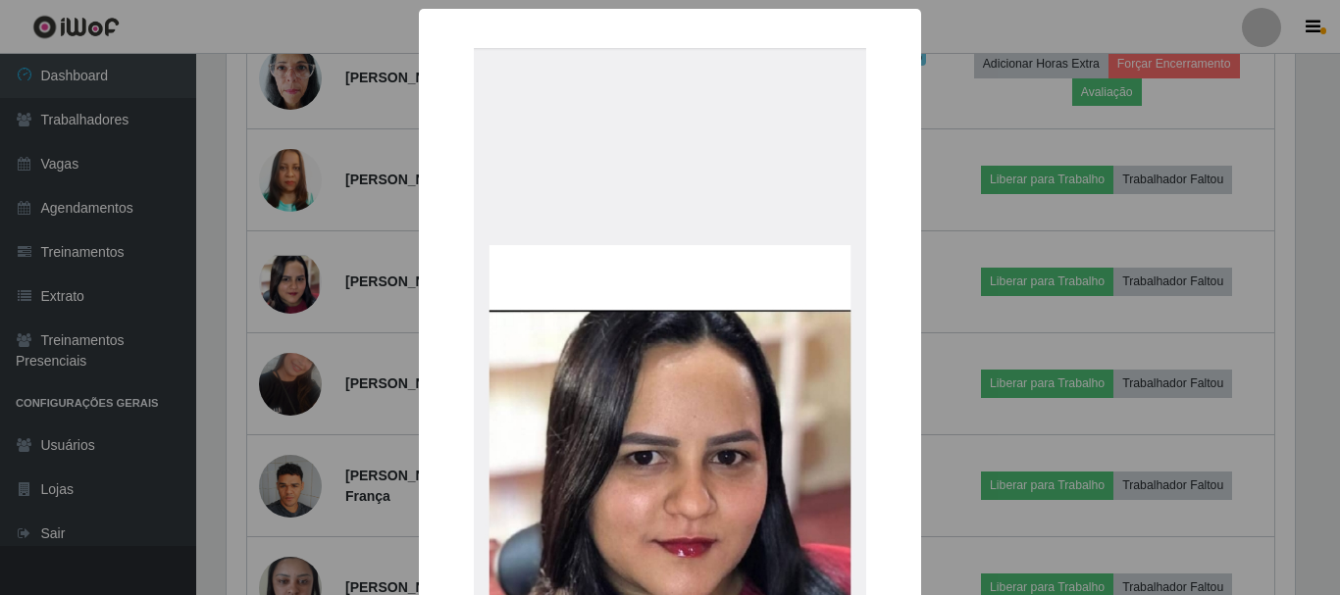
click at [966, 422] on div "× OK Cancel" at bounding box center [670, 297] width 1340 height 595
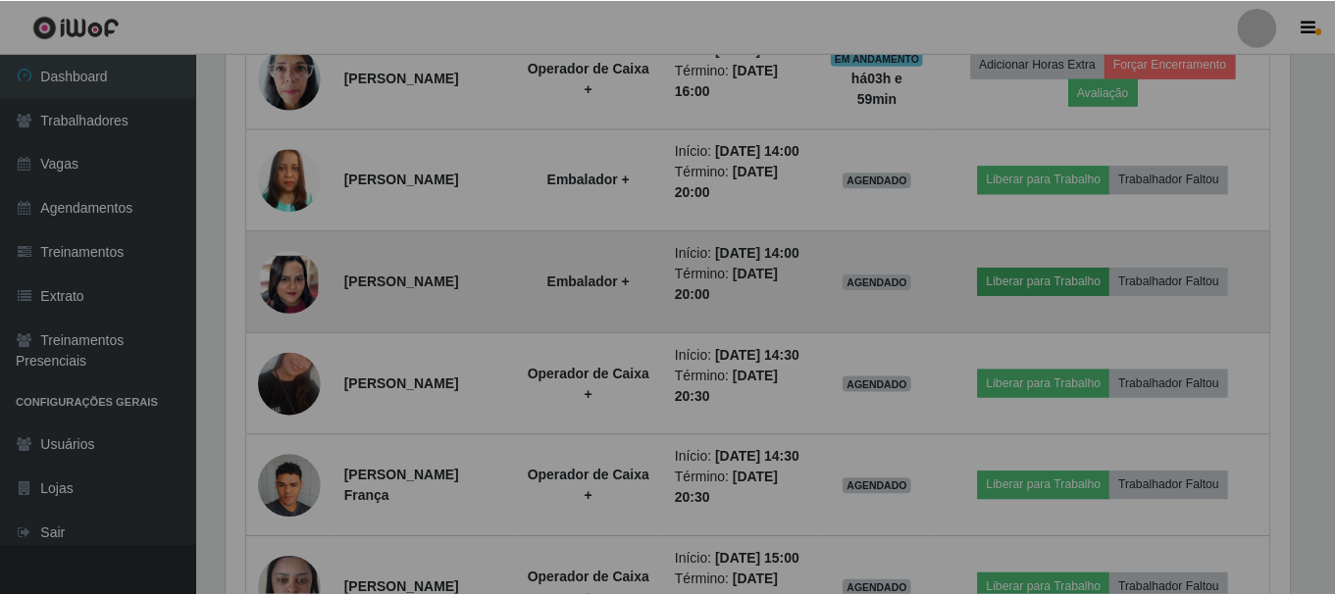
scroll to position [407, 1078]
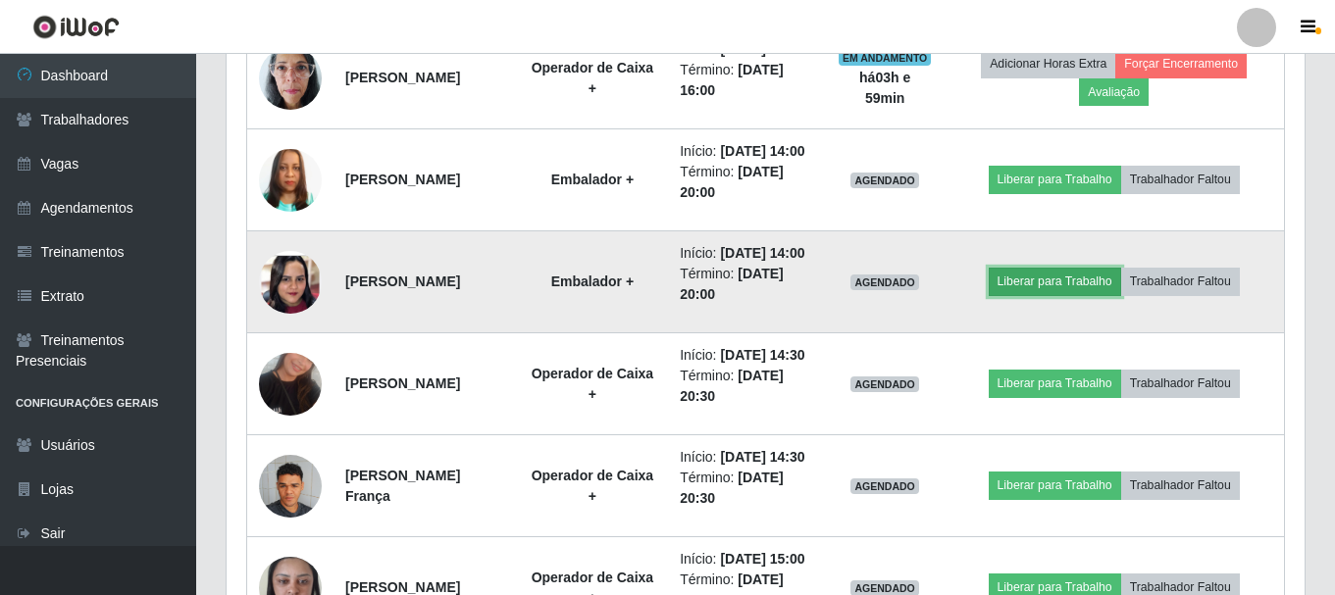
click at [1066, 295] on button "Liberar para Trabalho" at bounding box center [1055, 281] width 132 height 27
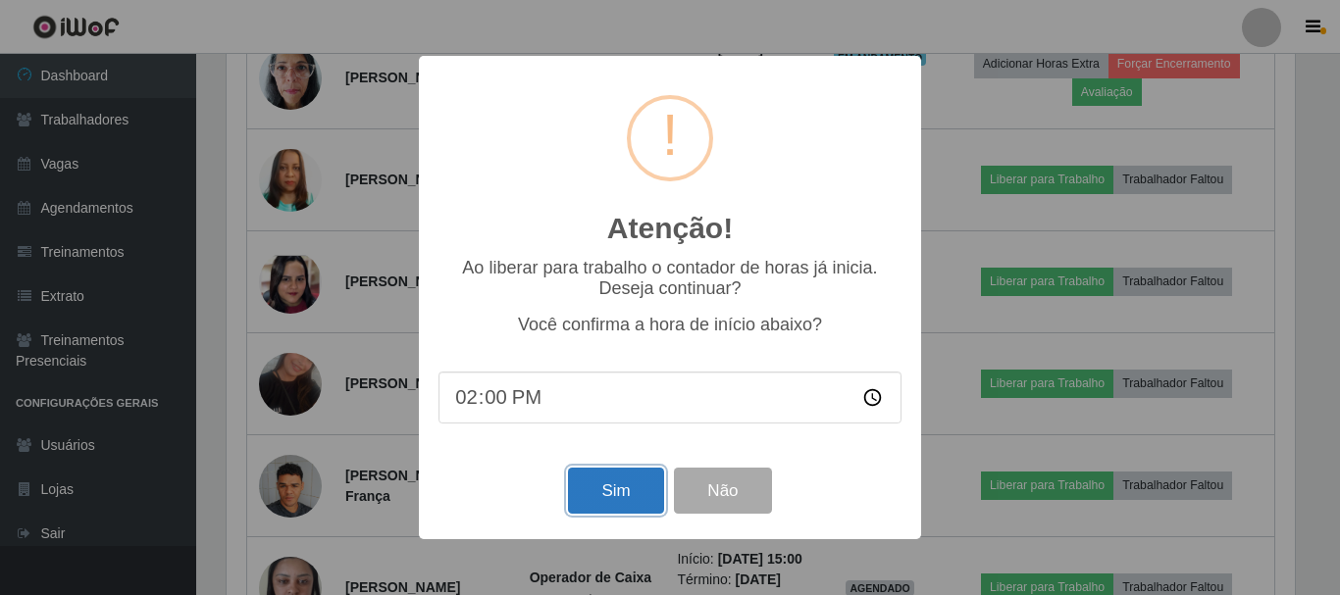
click at [634, 501] on button "Sim" at bounding box center [615, 491] width 95 height 46
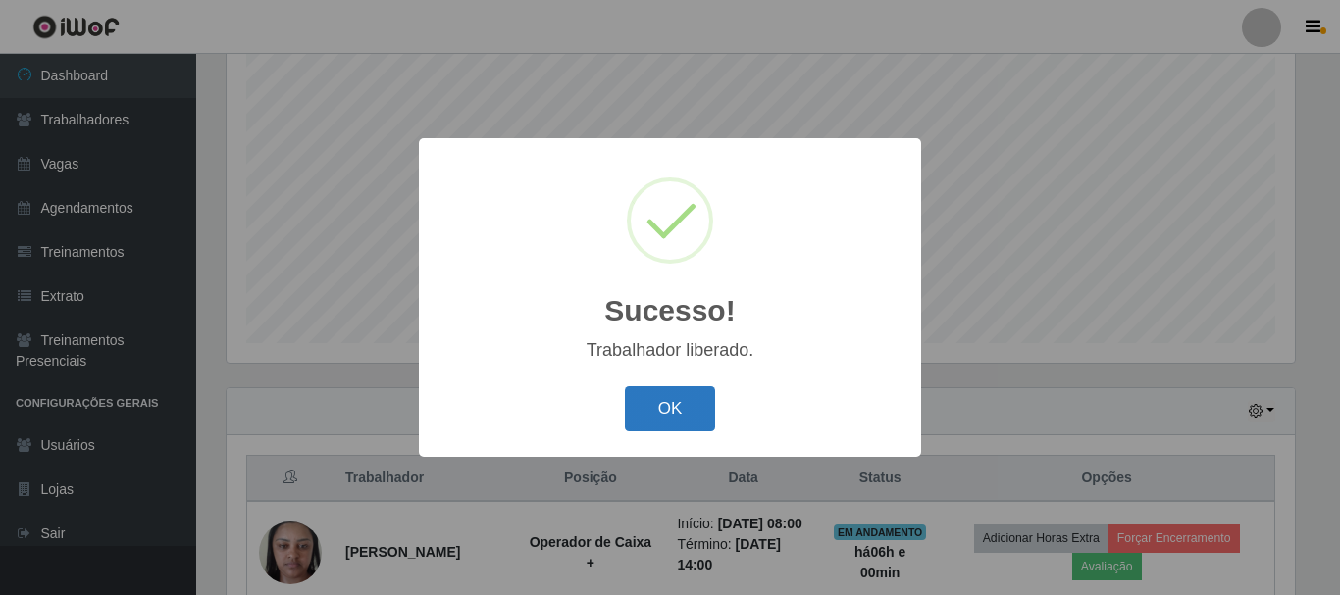
click at [652, 390] on button "OK" at bounding box center [670, 409] width 91 height 46
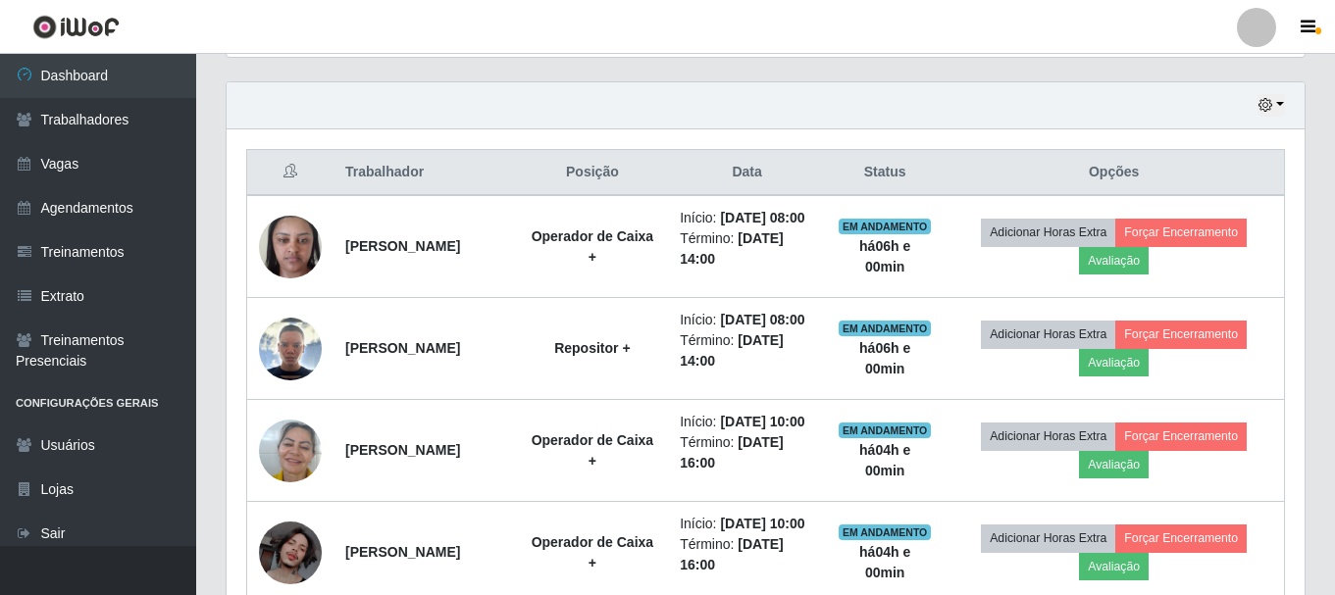
scroll to position [589, 0]
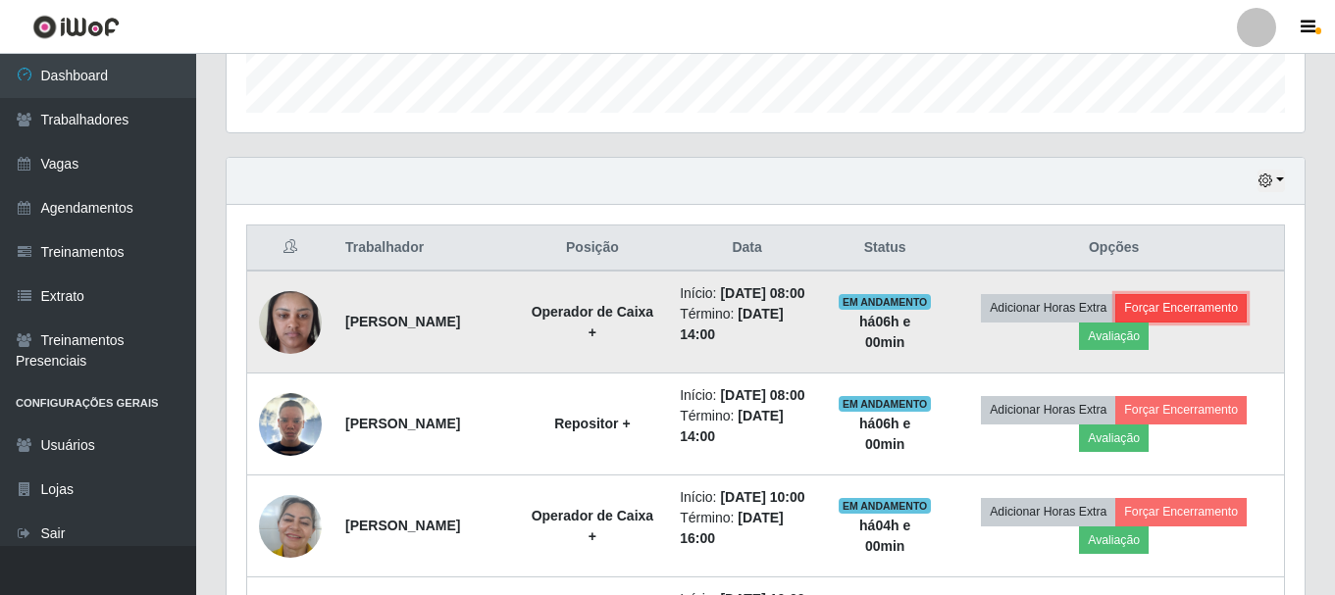
click at [1226, 320] on button "Forçar Encerramento" at bounding box center [1180, 307] width 131 height 27
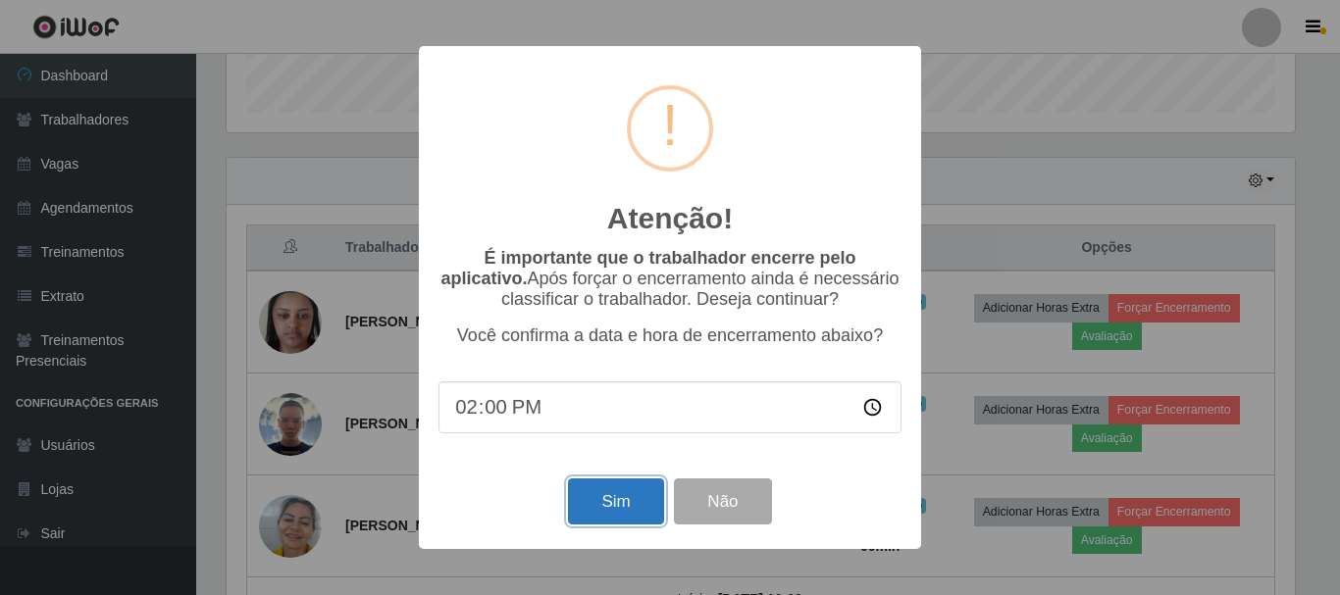
click at [622, 501] on button "Sim" at bounding box center [615, 502] width 95 height 46
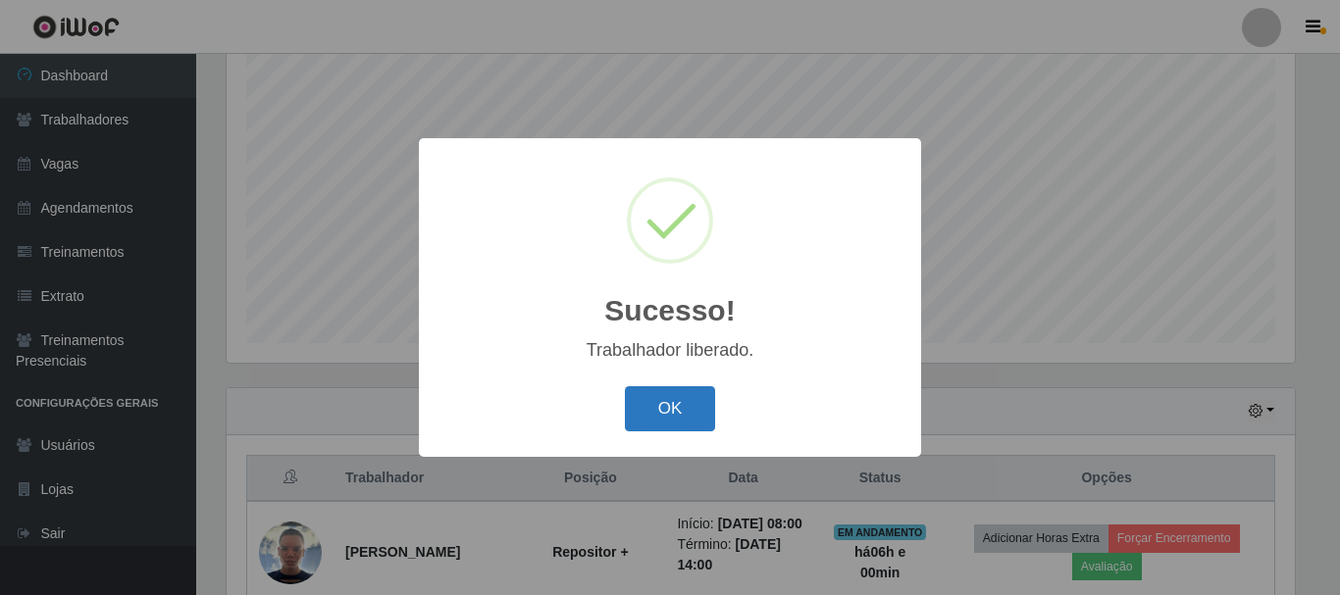
click at [683, 418] on button "OK" at bounding box center [670, 409] width 91 height 46
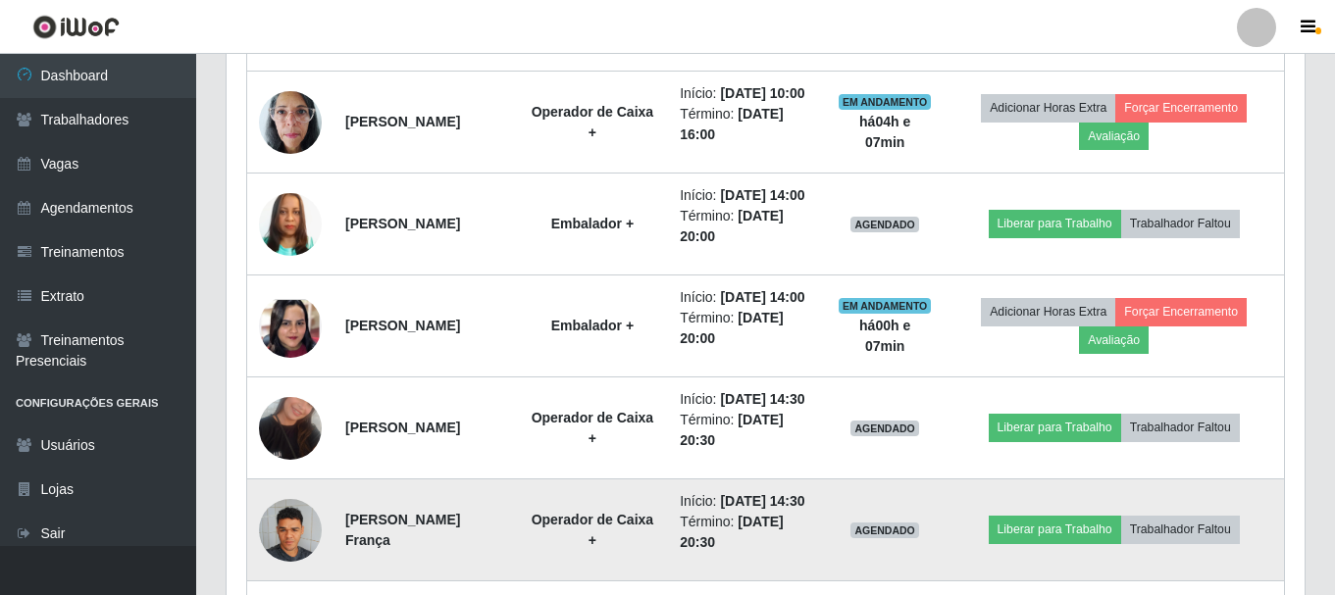
scroll to position [1069, 0]
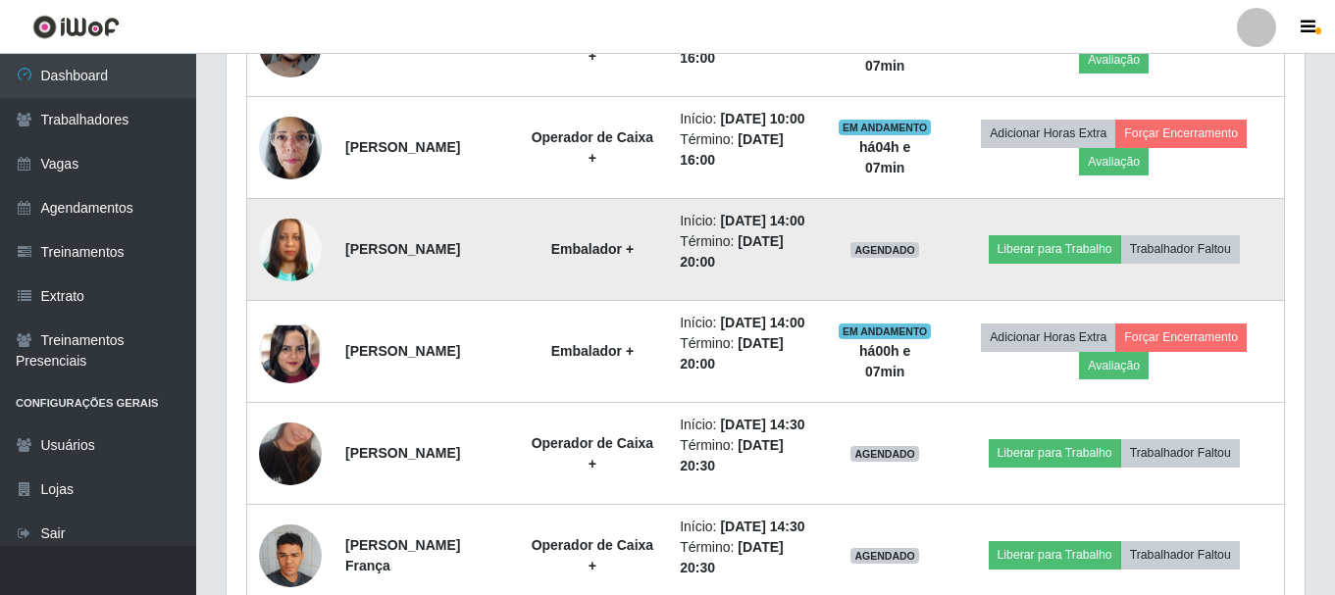
click at [288, 306] on img at bounding box center [290, 250] width 63 height 112
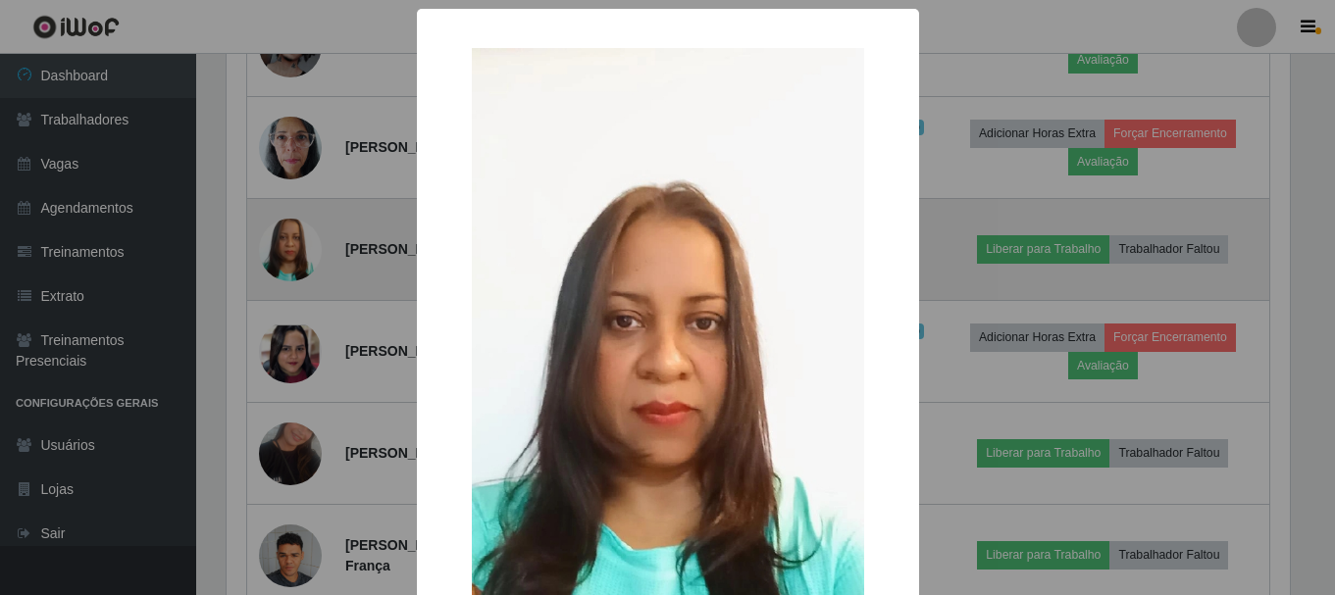
scroll to position [407, 1068]
click at [288, 352] on div "× OK Cancel" at bounding box center [670, 297] width 1340 height 595
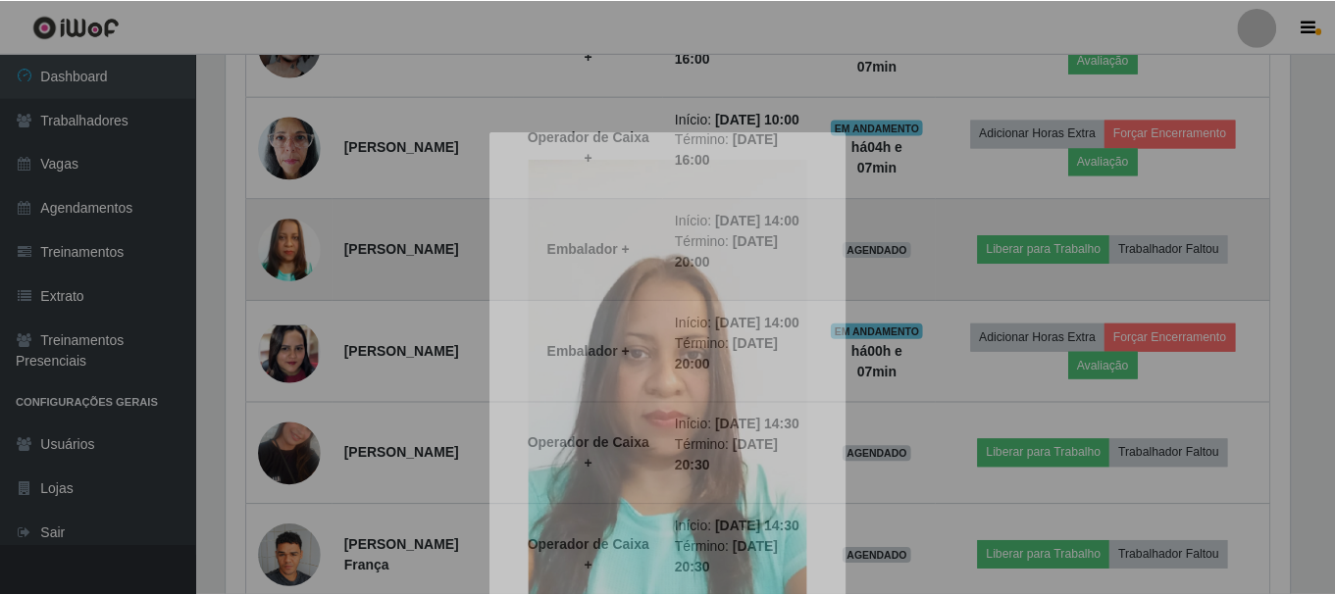
scroll to position [407, 1078]
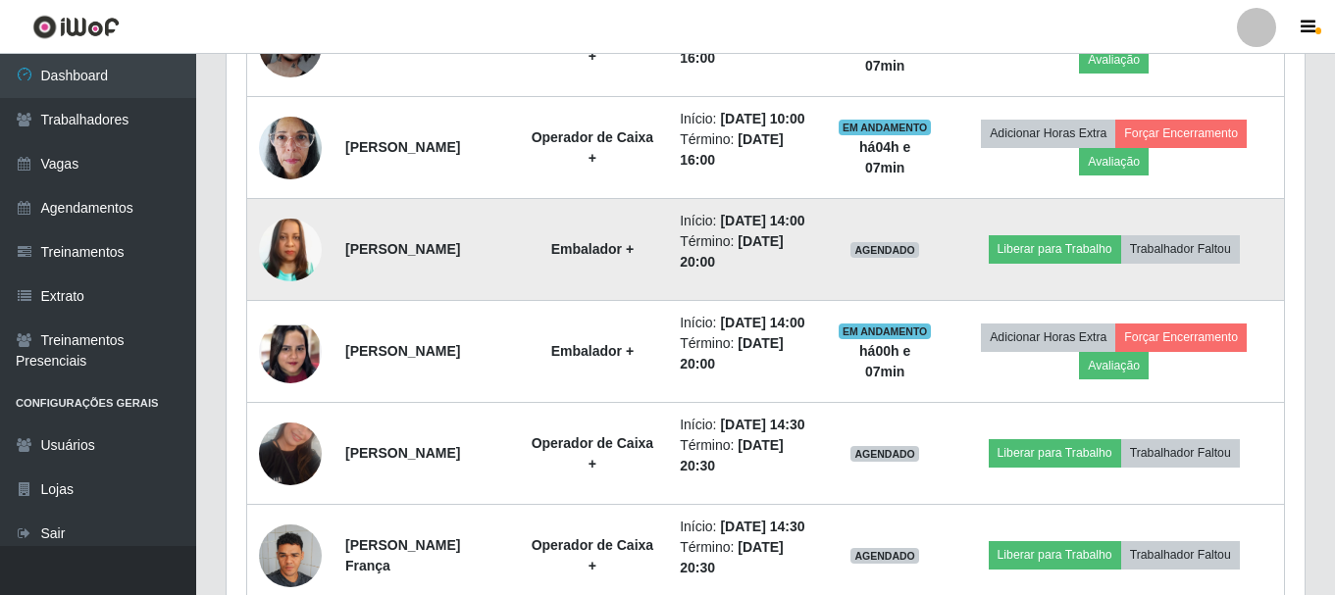
click at [288, 306] on img at bounding box center [290, 250] width 63 height 112
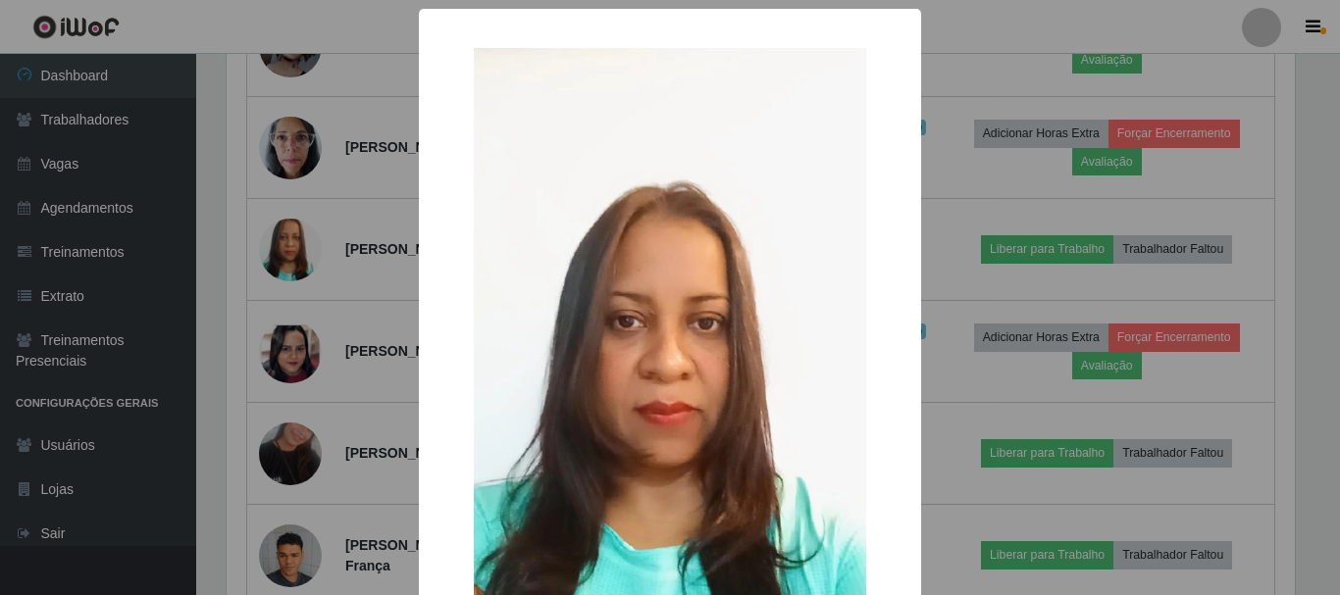
click at [525, 268] on img at bounding box center [670, 396] width 392 height 697
click at [549, 157] on img at bounding box center [670, 396] width 392 height 697
click at [543, 128] on img at bounding box center [670, 396] width 392 height 697
click at [544, 128] on img at bounding box center [670, 396] width 392 height 697
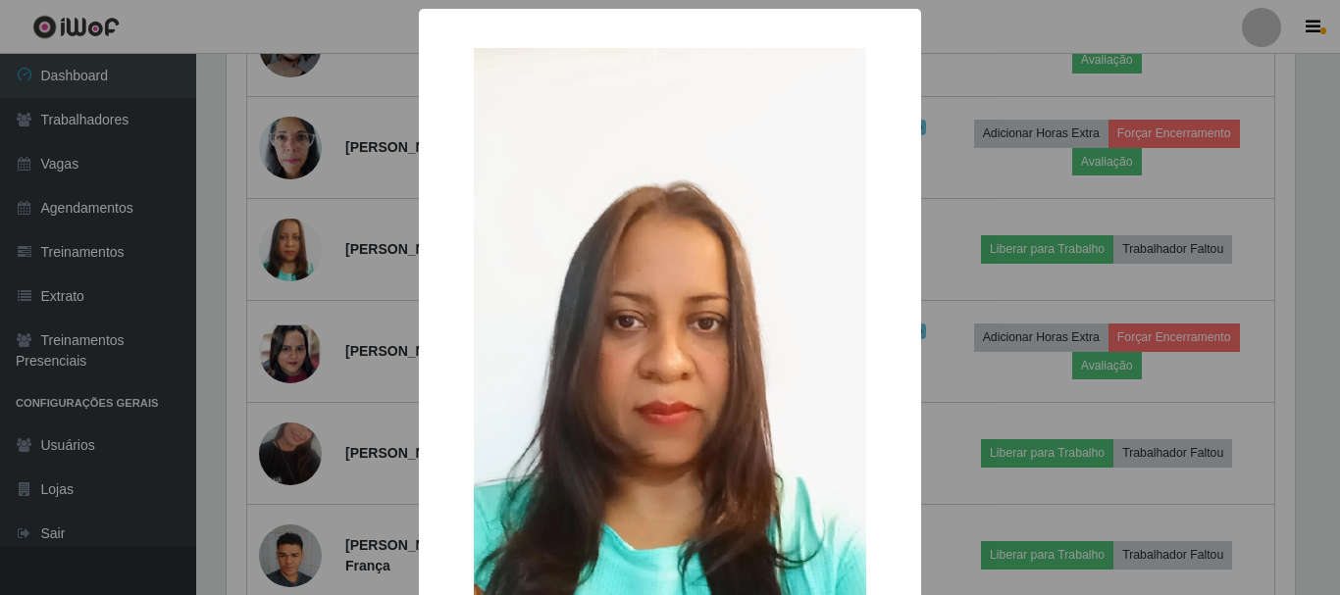
click at [367, 339] on div "× OK Cancel" at bounding box center [670, 297] width 1340 height 595
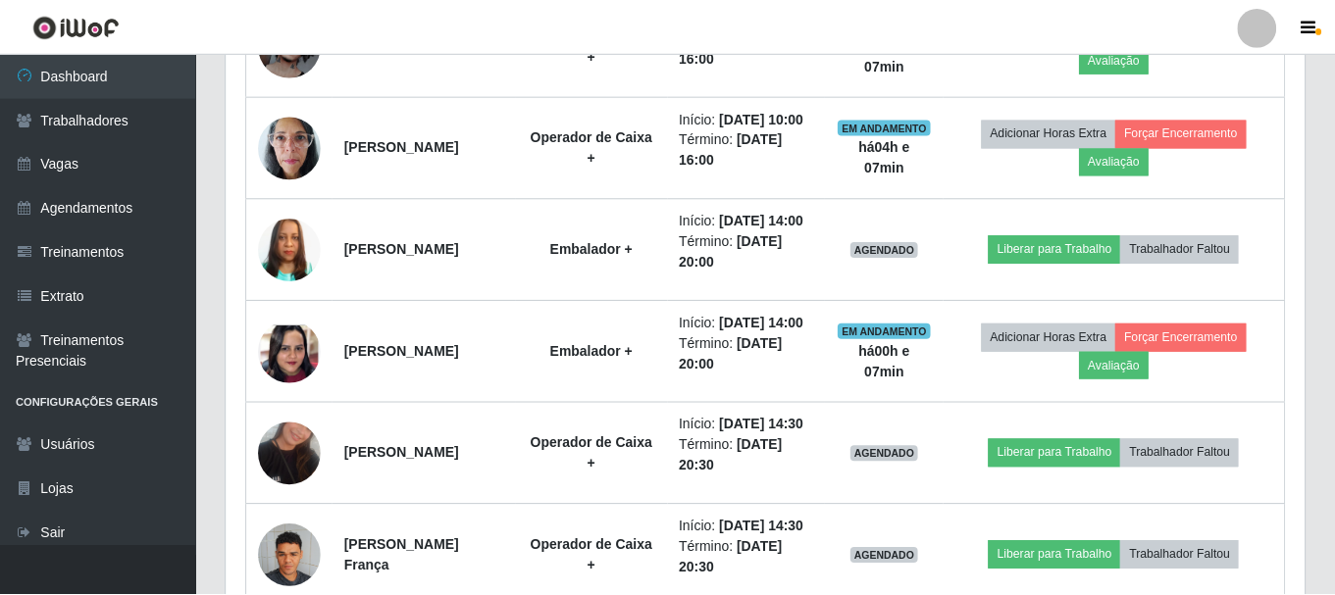
scroll to position [407, 1078]
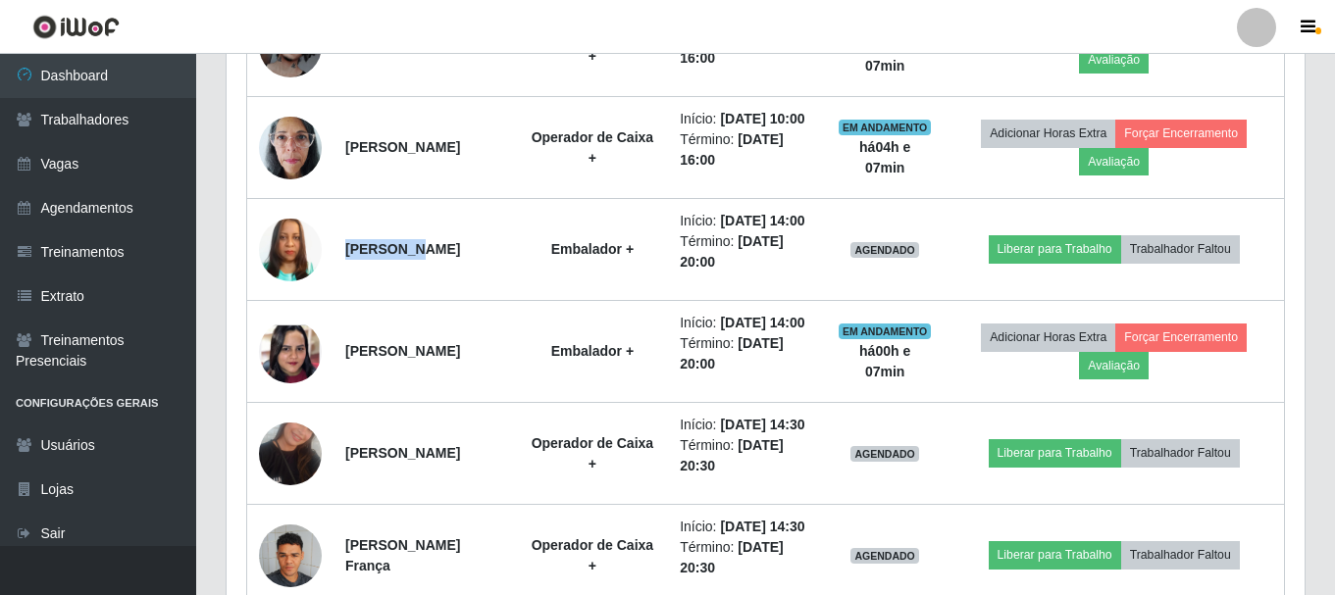
click at [367, 257] on strong "[PERSON_NAME]" at bounding box center [402, 249] width 115 height 16
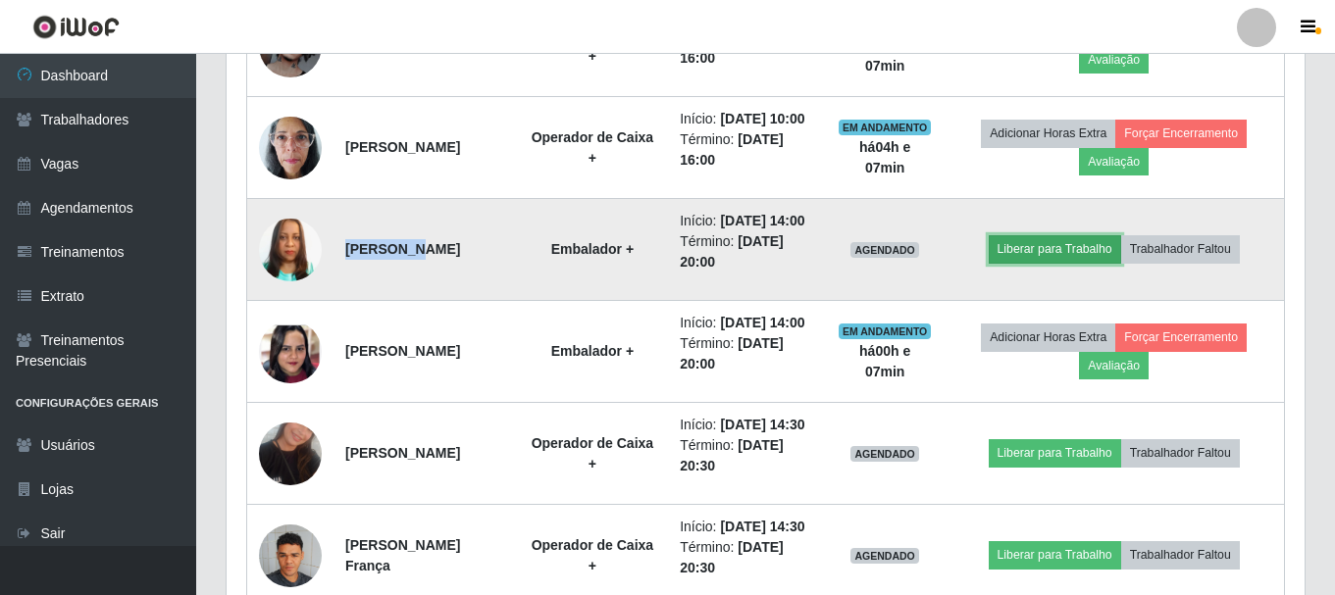
click at [1053, 263] on button "Liberar para Trabalho" at bounding box center [1055, 248] width 132 height 27
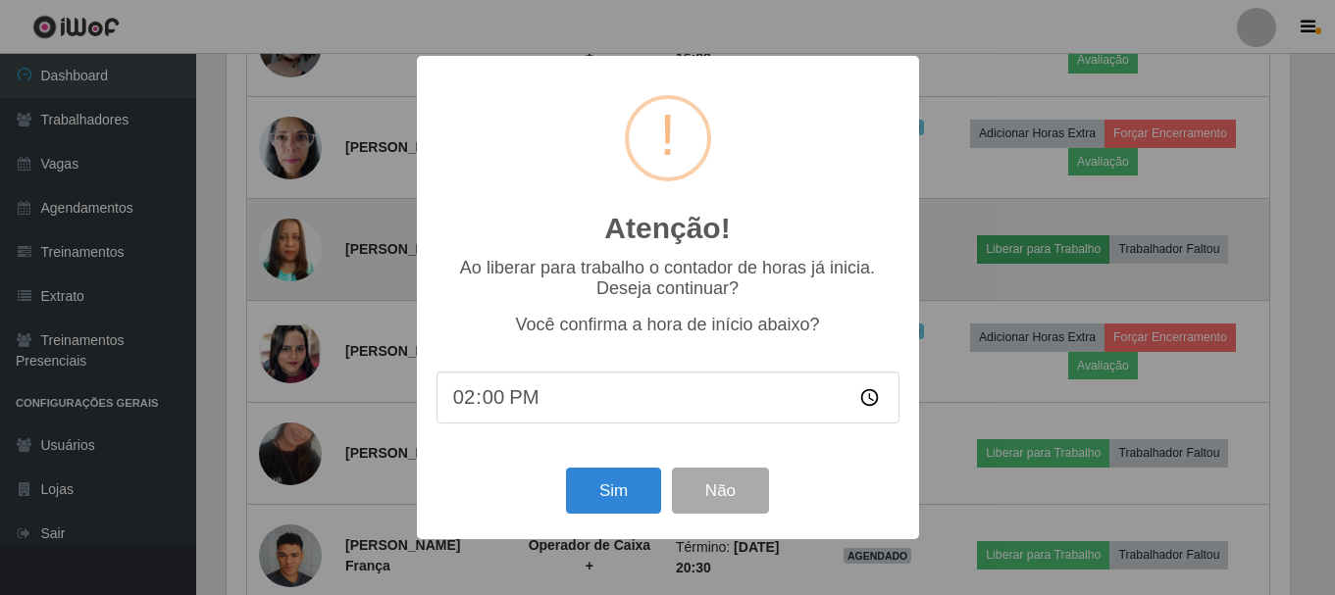
scroll to position [407, 1068]
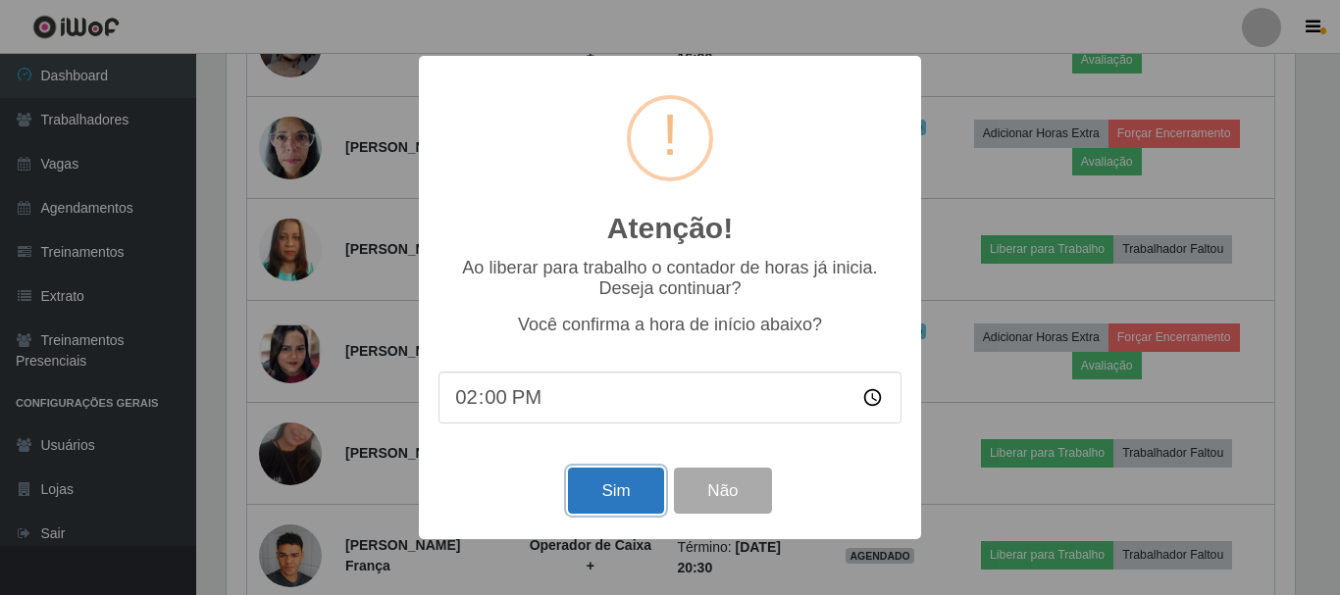
click at [625, 503] on button "Sim" at bounding box center [615, 491] width 95 height 46
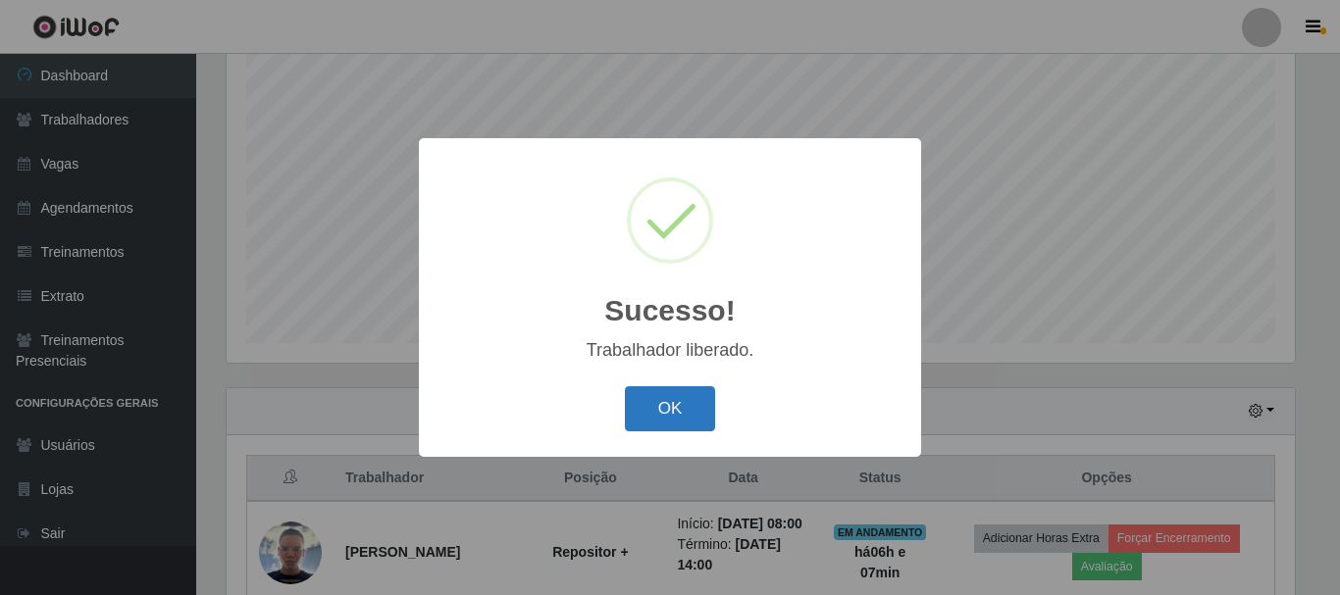
click at [659, 405] on button "OK" at bounding box center [670, 409] width 91 height 46
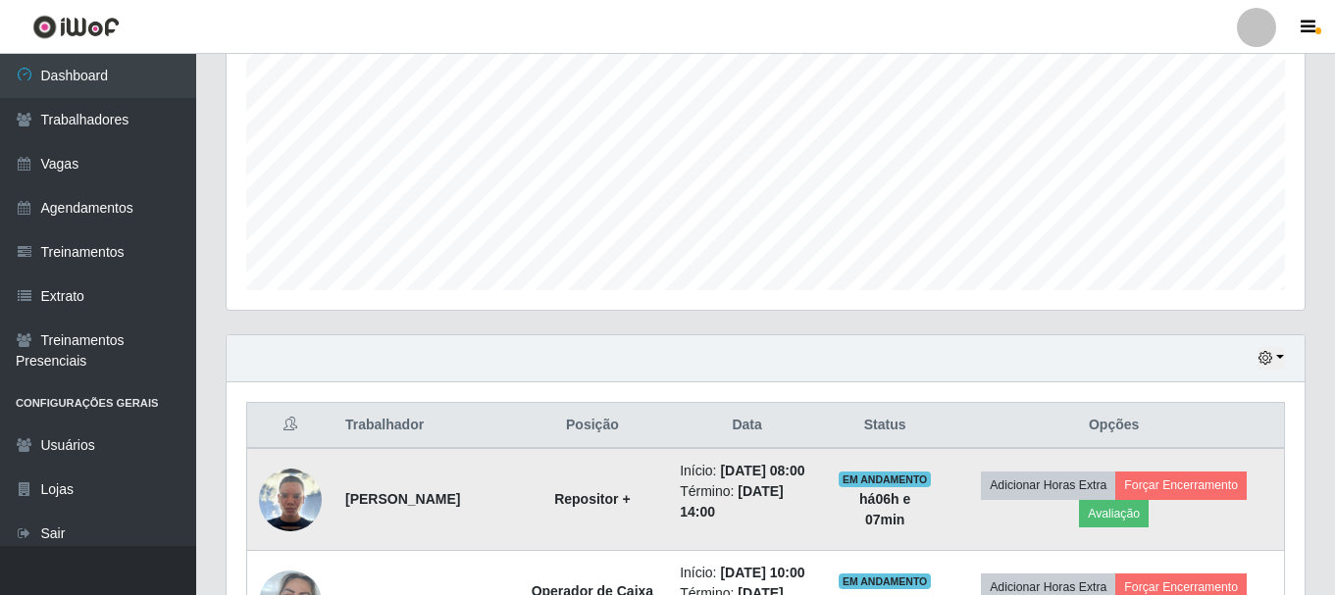
scroll to position [456, 0]
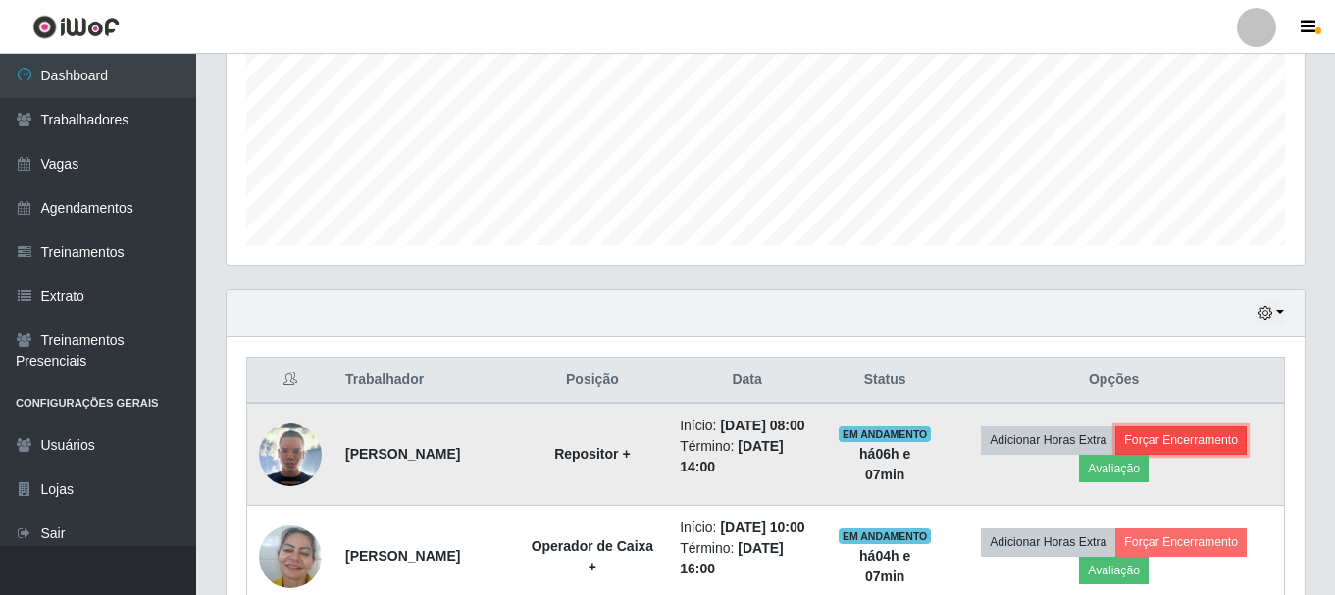
click at [1167, 454] on button "Forçar Encerramento" at bounding box center [1180, 440] width 131 height 27
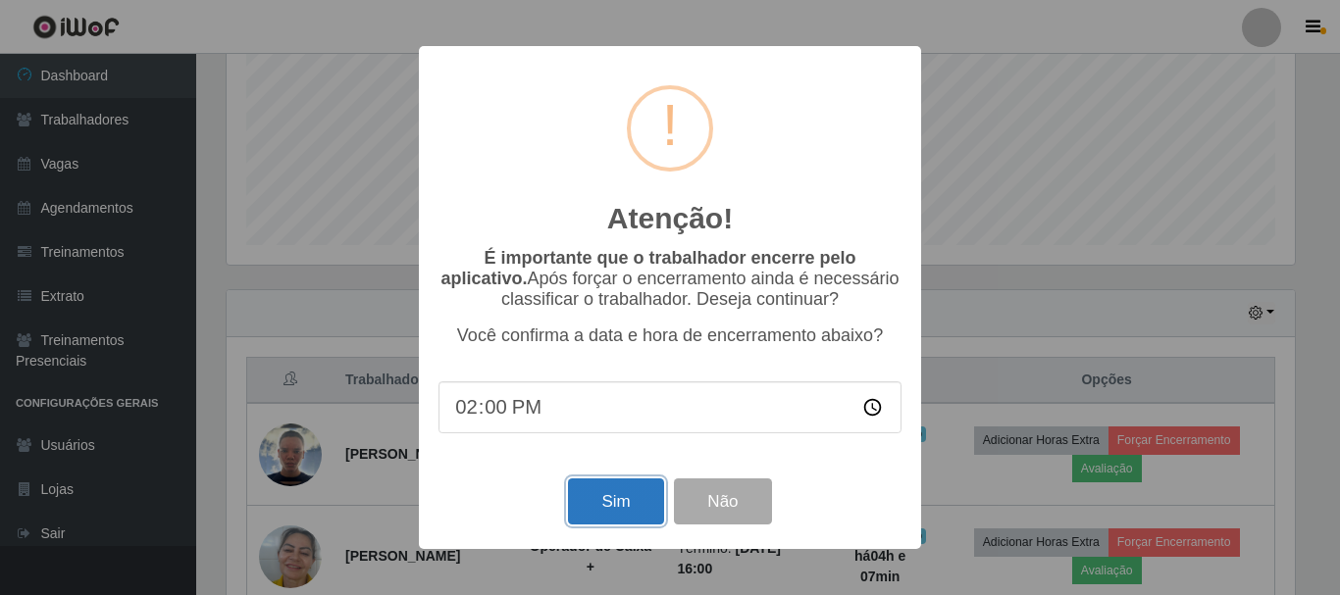
click at [617, 505] on button "Sim" at bounding box center [615, 502] width 95 height 46
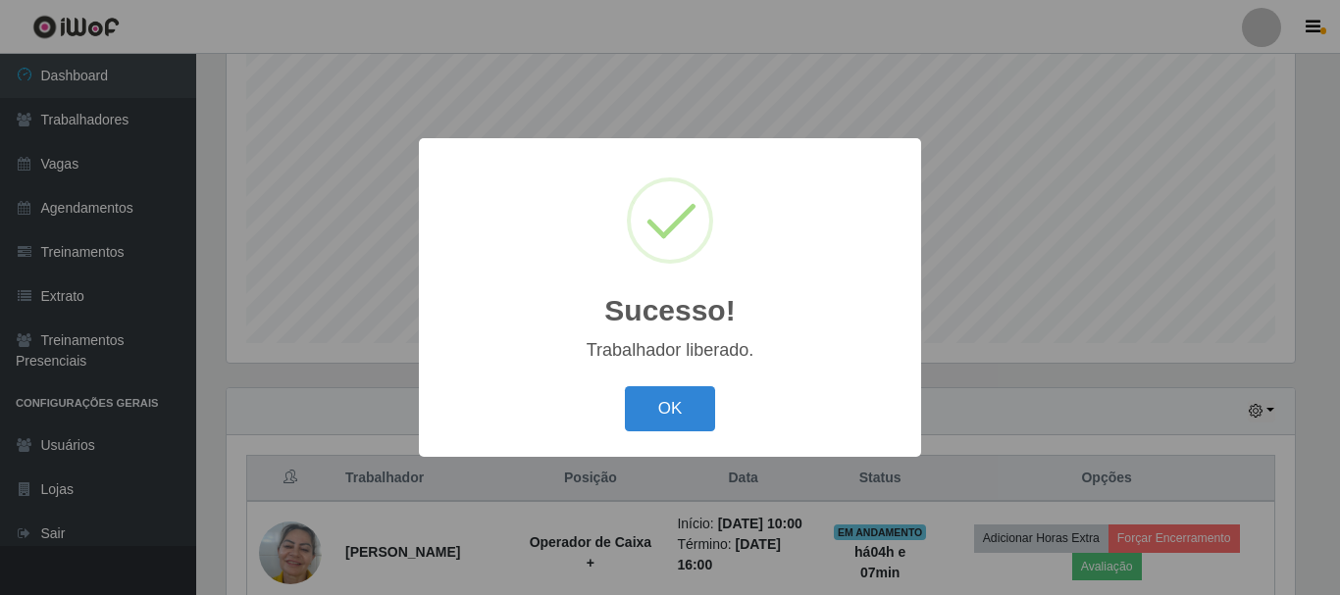
click at [667, 385] on div "OK Cancel" at bounding box center [669, 409] width 463 height 56
click at [661, 403] on button "OK" at bounding box center [670, 409] width 91 height 46
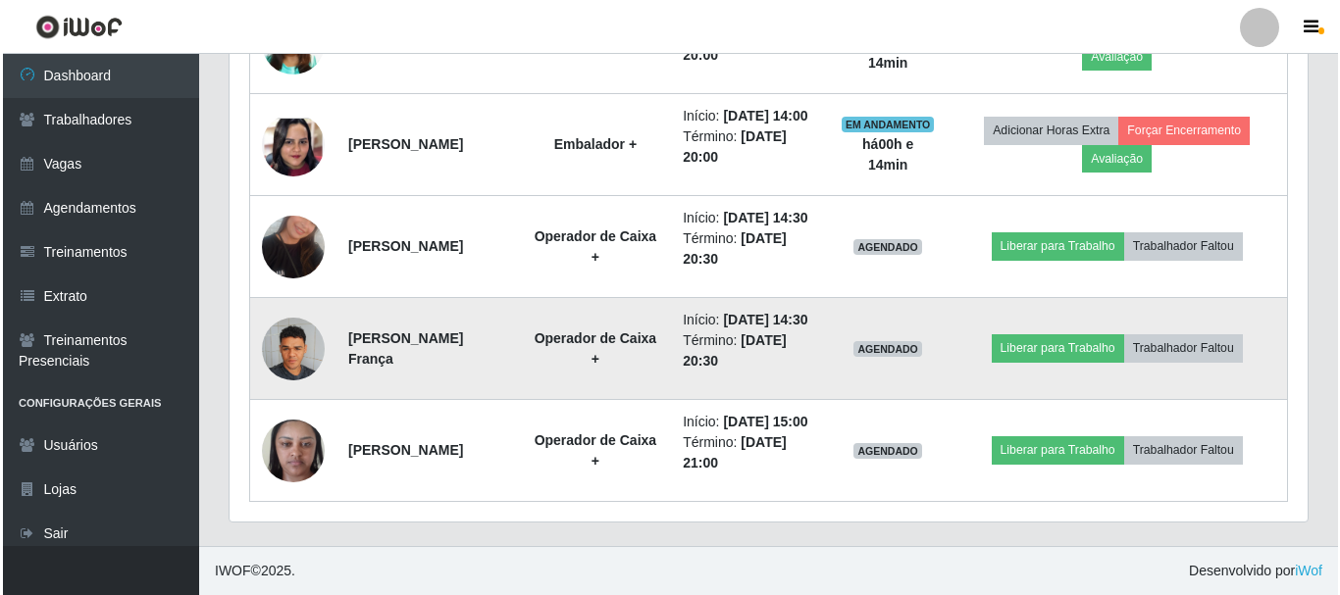
scroll to position [1339, 0]
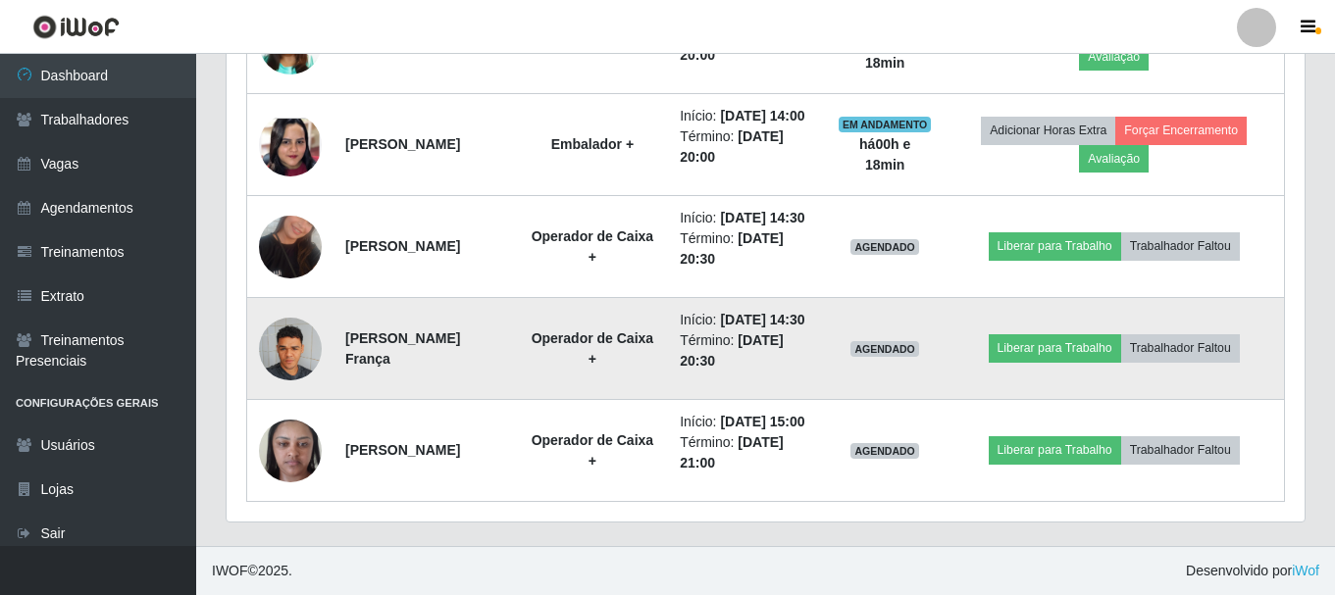
click at [286, 328] on img at bounding box center [290, 348] width 63 height 83
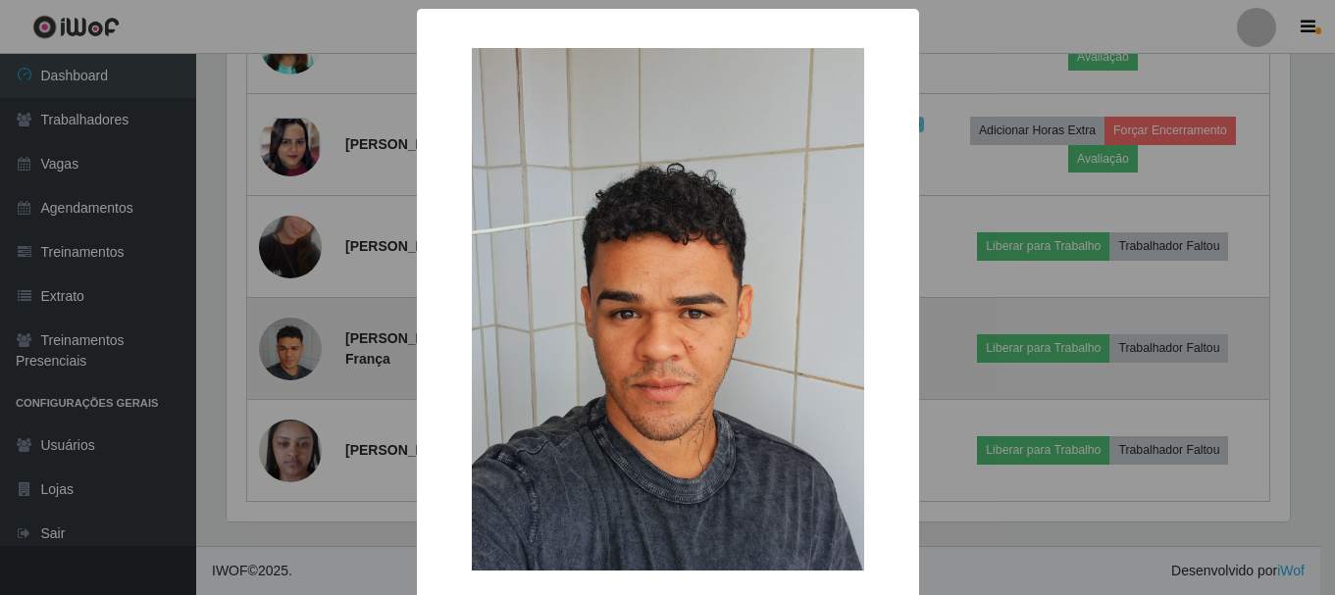
scroll to position [407, 1068]
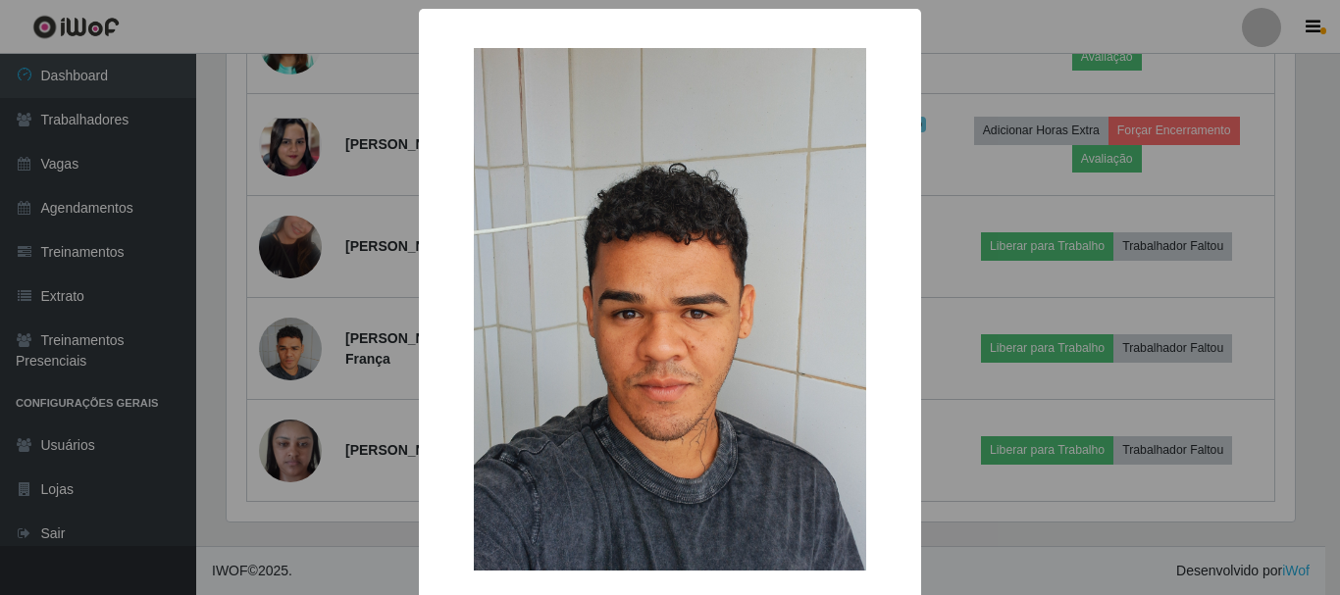
click at [294, 212] on div "× OK Cancel" at bounding box center [670, 297] width 1340 height 595
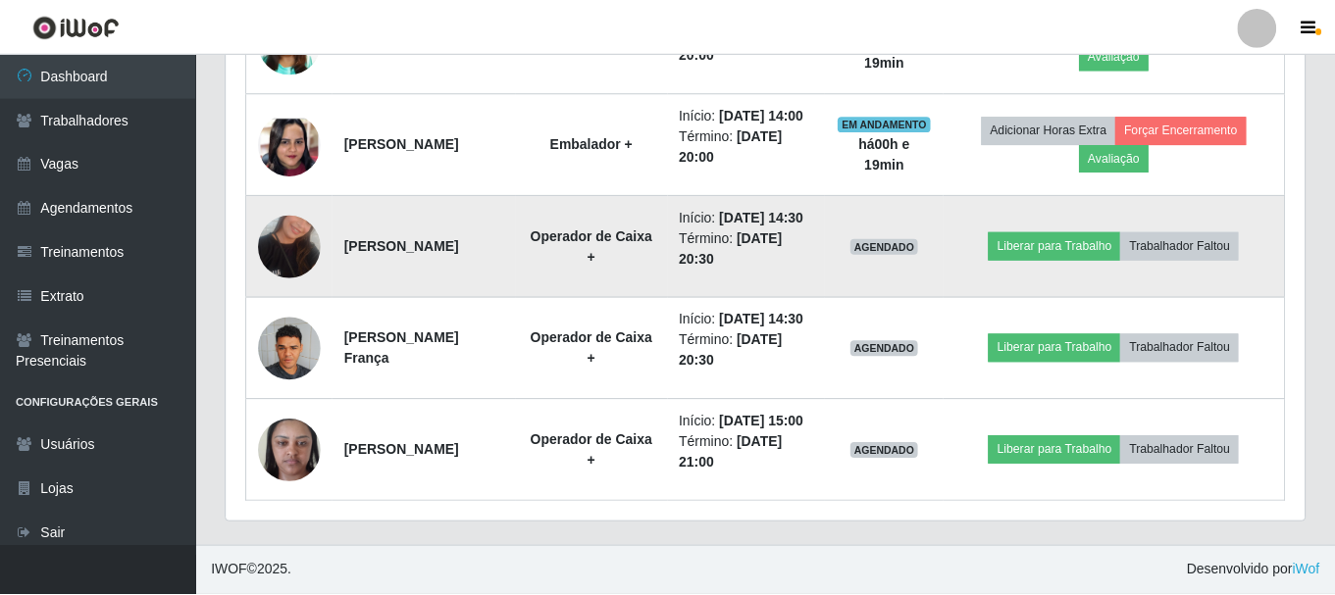
scroll to position [407, 1078]
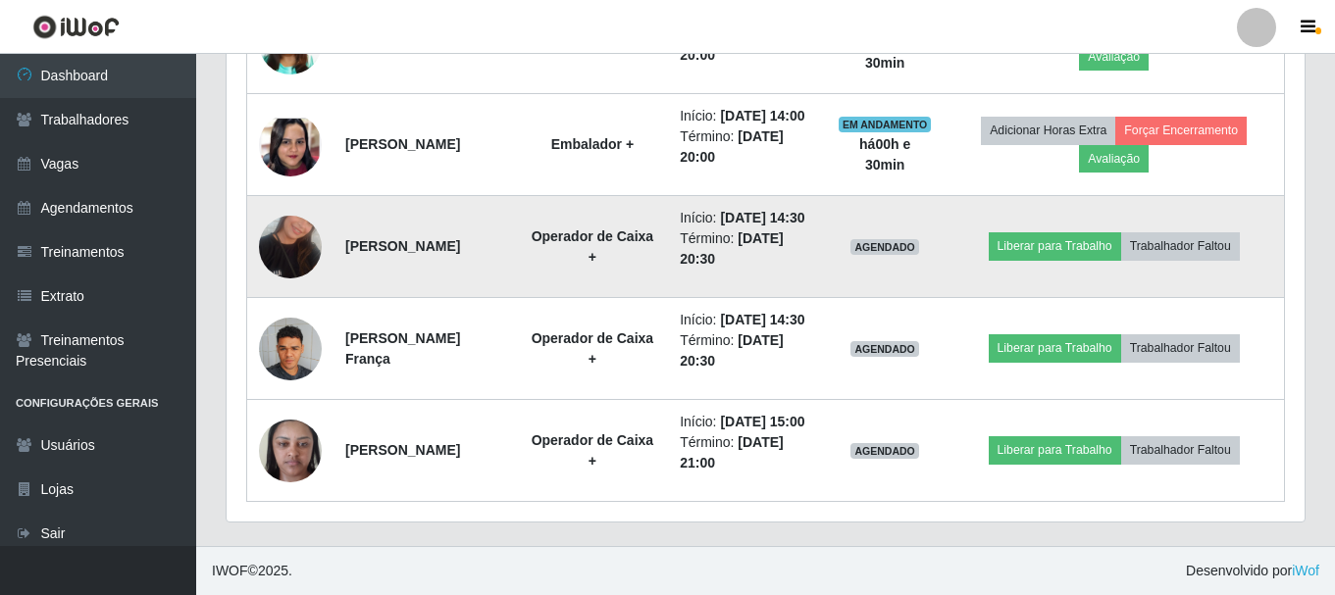
click at [1084, 215] on td "Liberar para Trabalho Trabalhador Faltou" at bounding box center [1114, 247] width 340 height 102
click at [1081, 232] on button "Liberar para Trabalho" at bounding box center [1055, 245] width 132 height 27
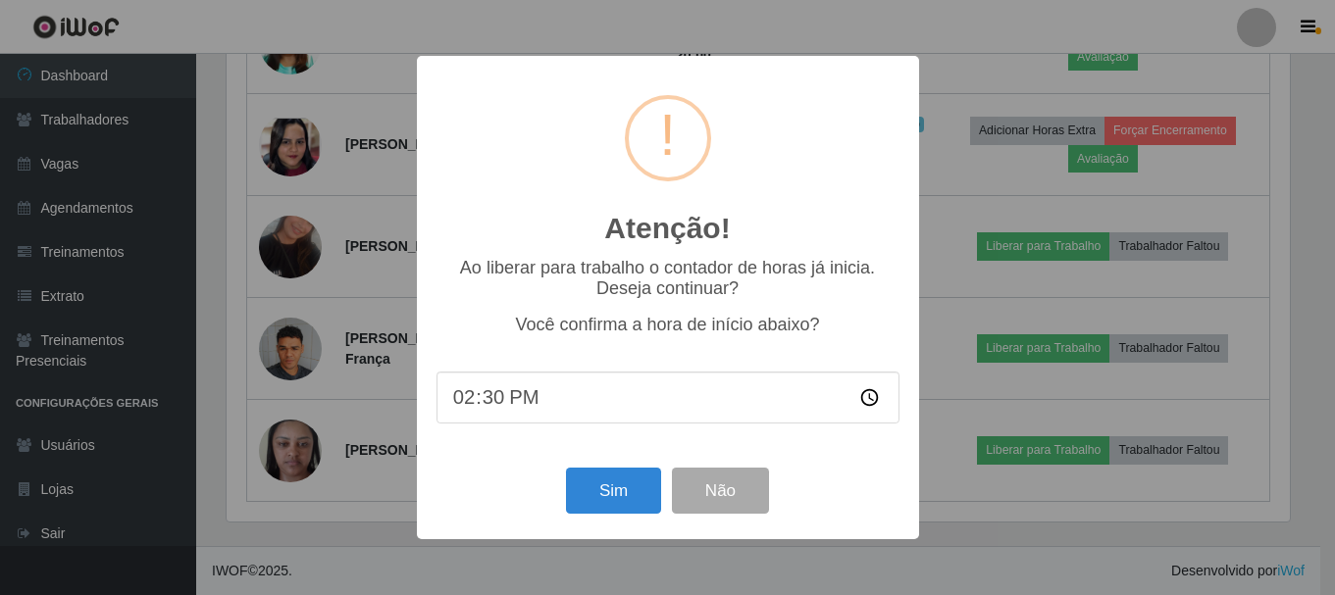
scroll to position [407, 1068]
click at [602, 489] on button "Sim" at bounding box center [615, 491] width 95 height 46
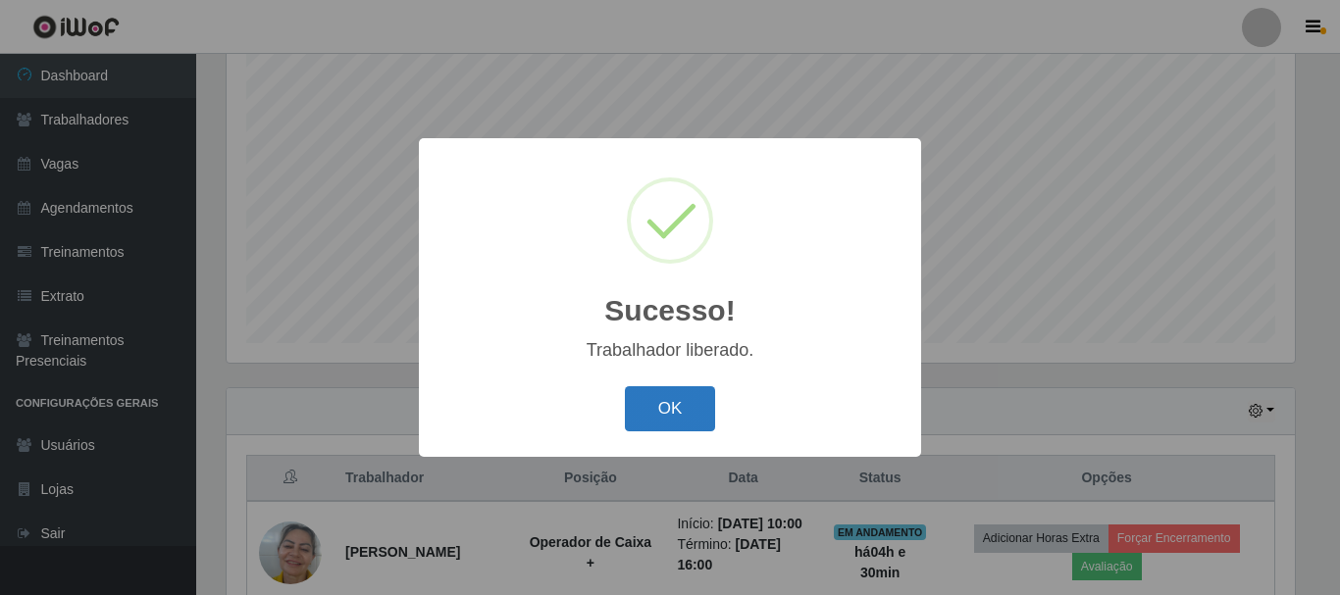
click at [655, 390] on button "OK" at bounding box center [670, 409] width 91 height 46
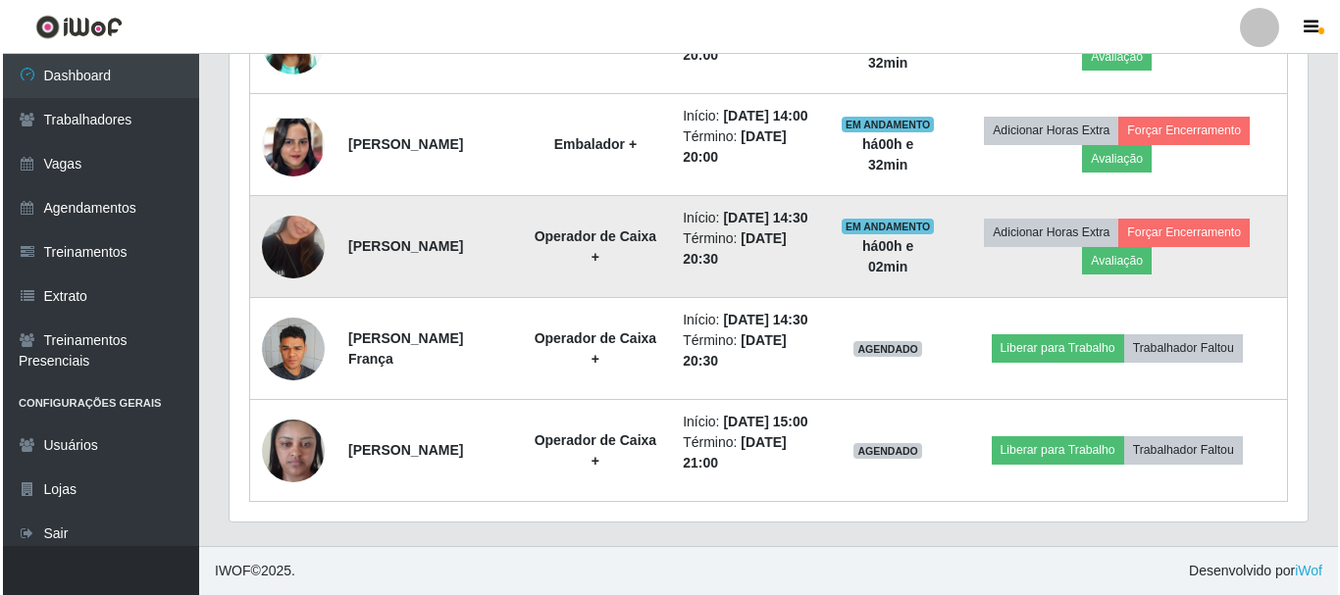
scroll to position [1339, 0]
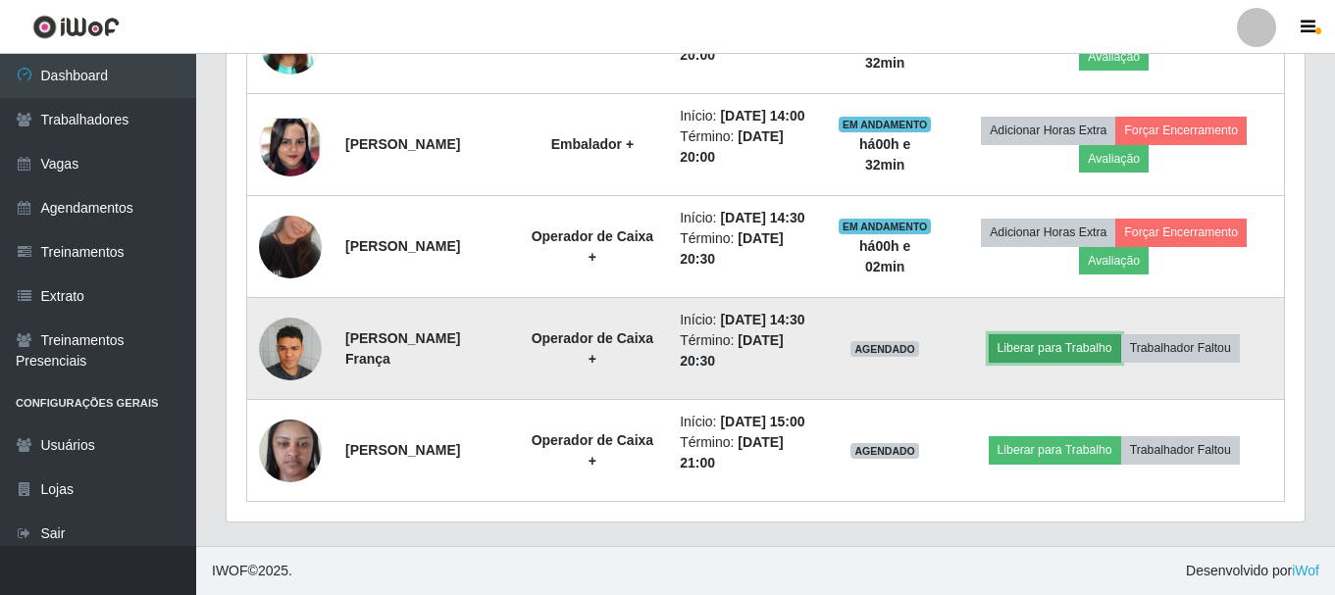
click at [1097, 334] on button "Liberar para Trabalho" at bounding box center [1055, 347] width 132 height 27
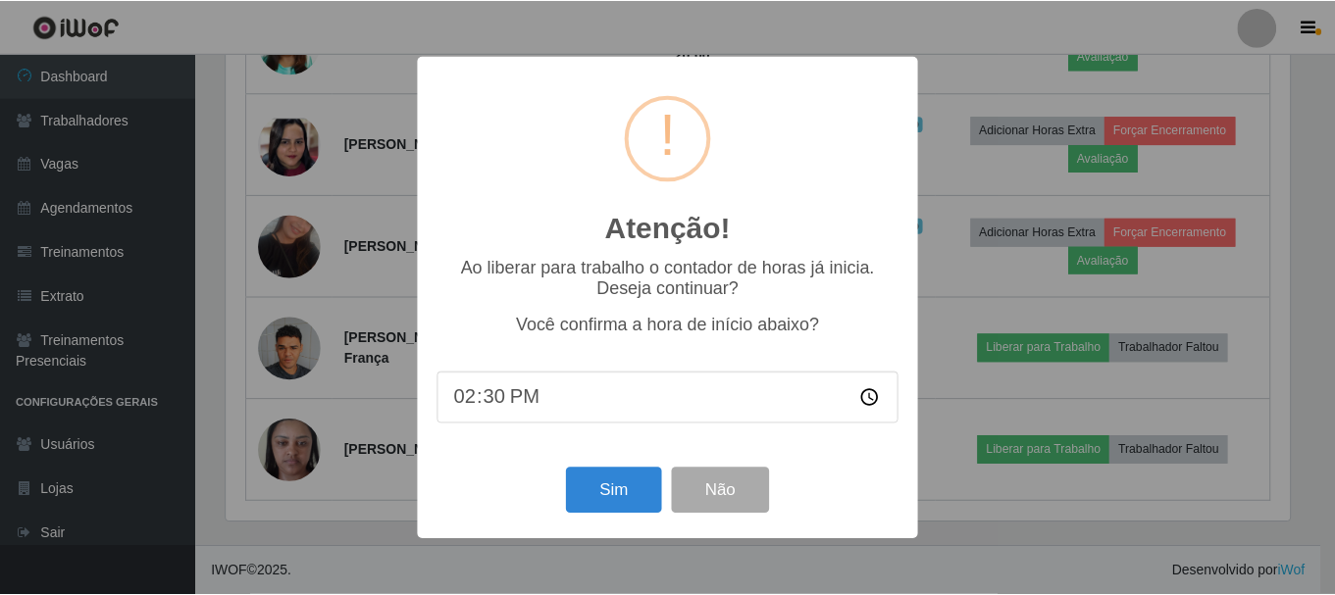
scroll to position [407, 1068]
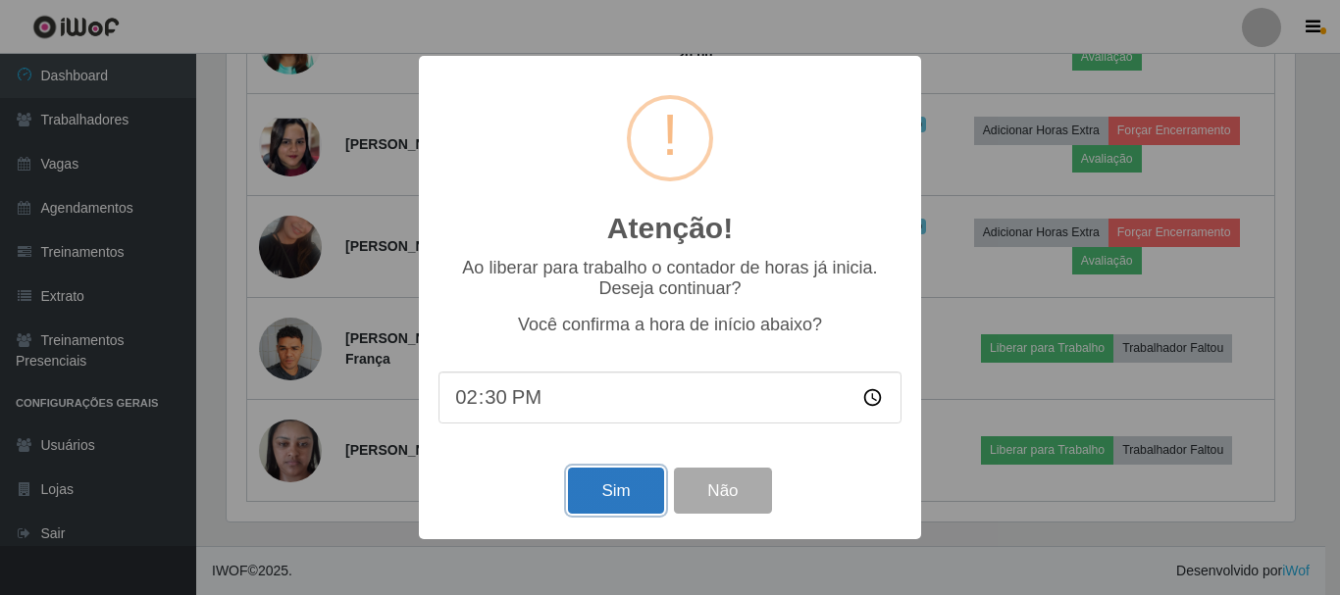
click at [626, 501] on button "Sim" at bounding box center [615, 491] width 95 height 46
